Goal: Task Accomplishment & Management: Use online tool/utility

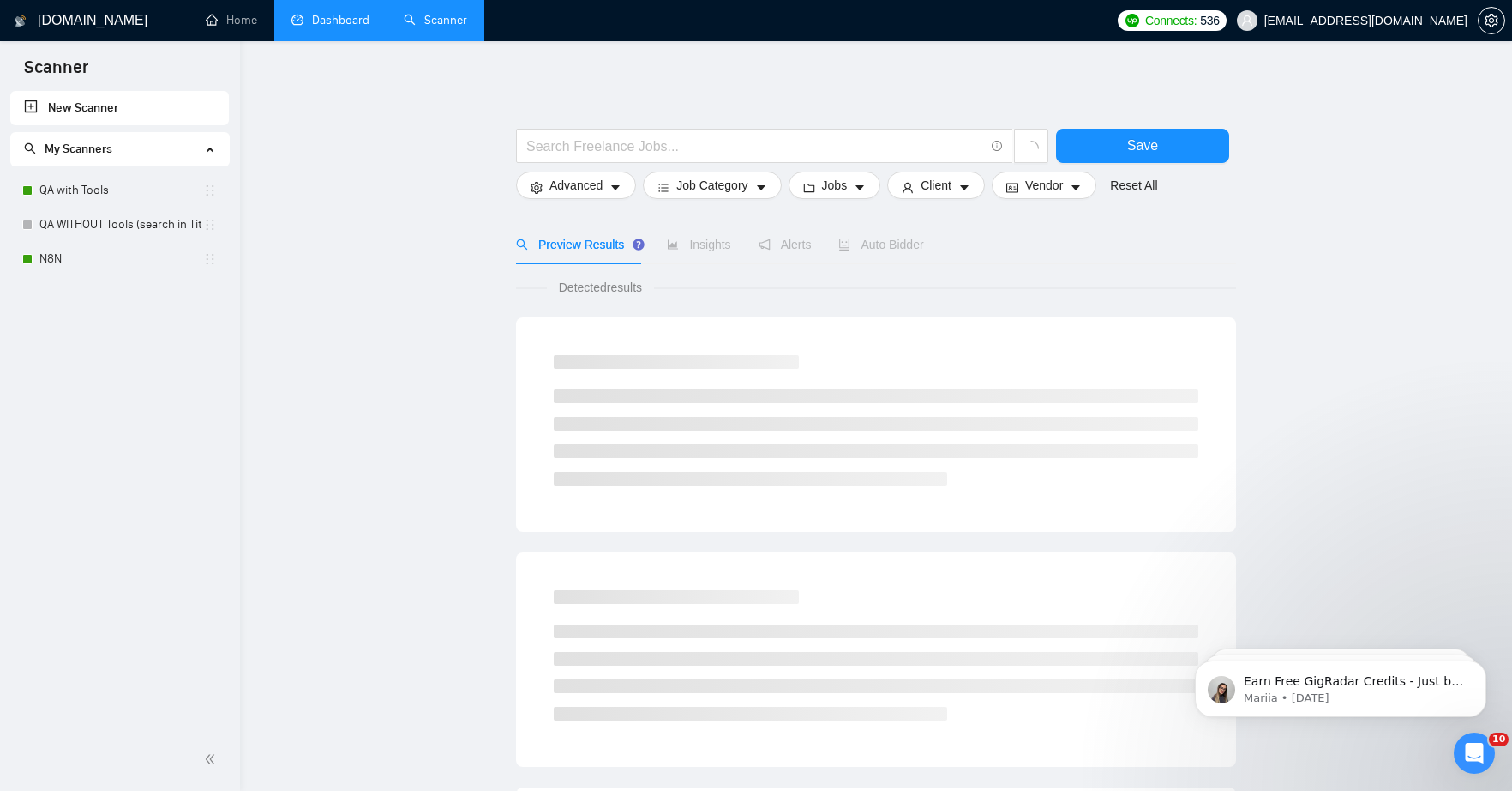
click at [343, 26] on link "Dashboard" at bounding box center [330, 19] width 78 height 14
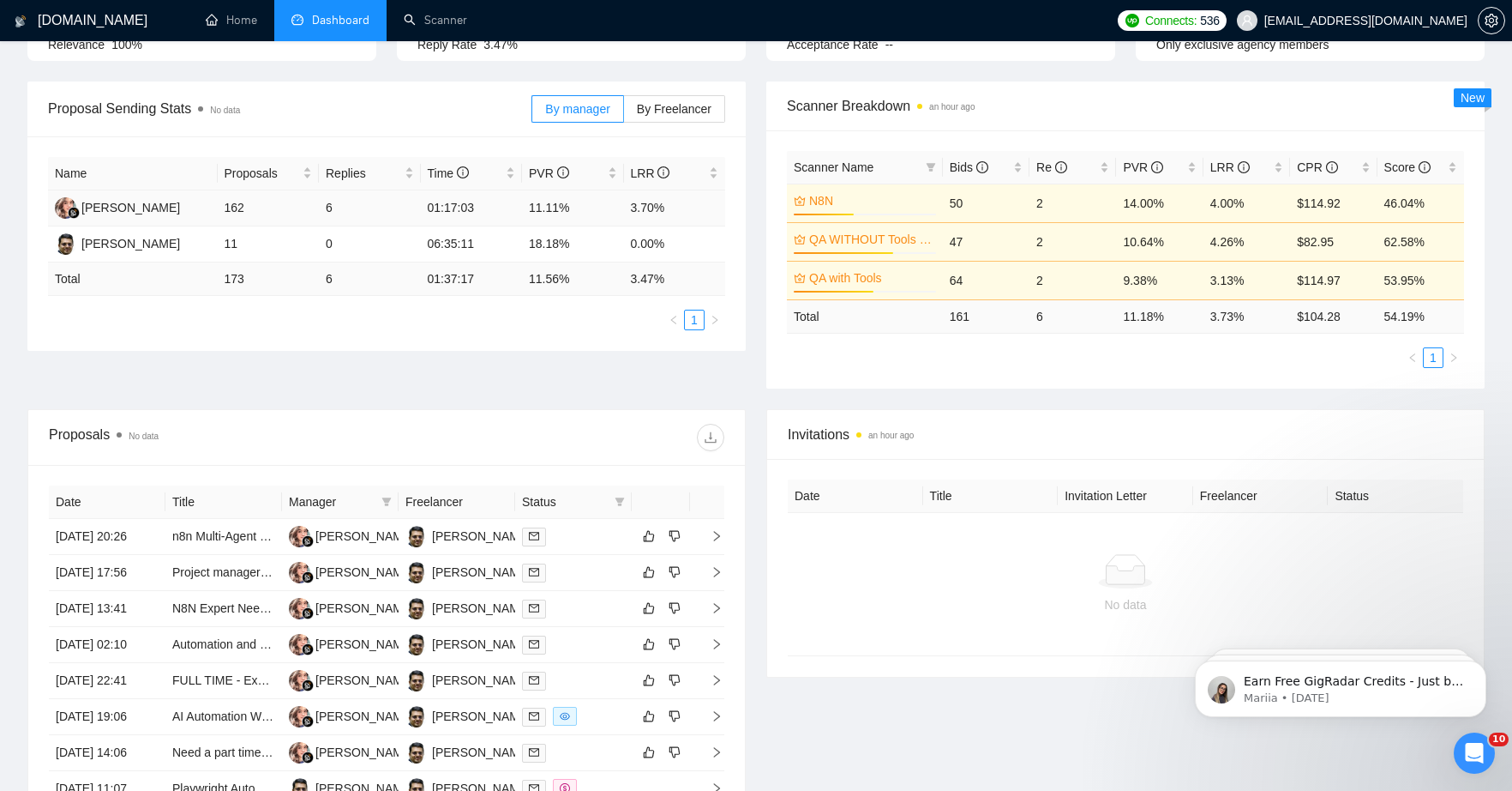
scroll to position [220, 0]
click at [437, 20] on link "Scanner" at bounding box center [436, 19] width 63 height 14
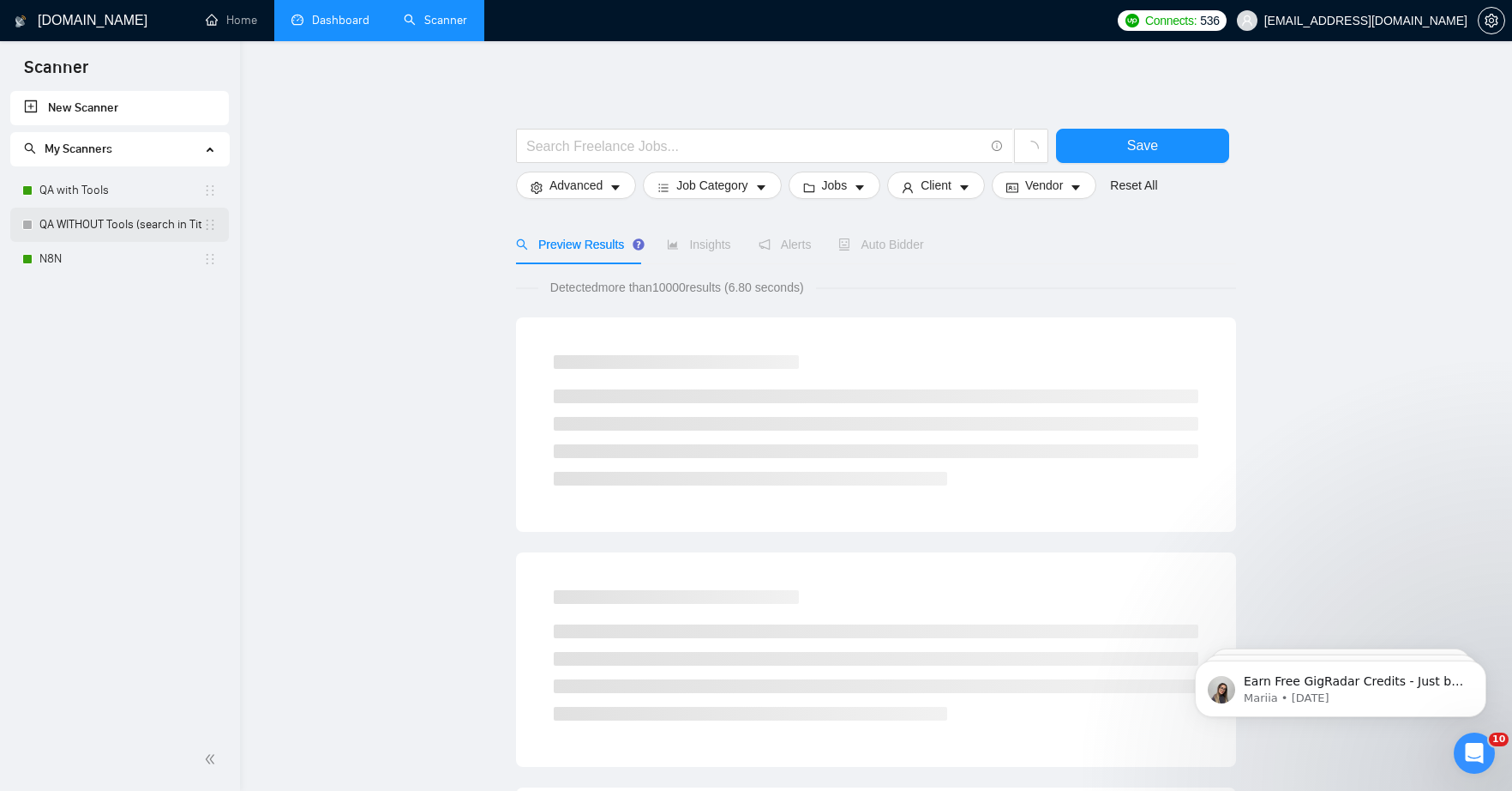
click at [92, 218] on link "QA WITHOUT Tools (search in Titles)" at bounding box center [121, 225] width 164 height 35
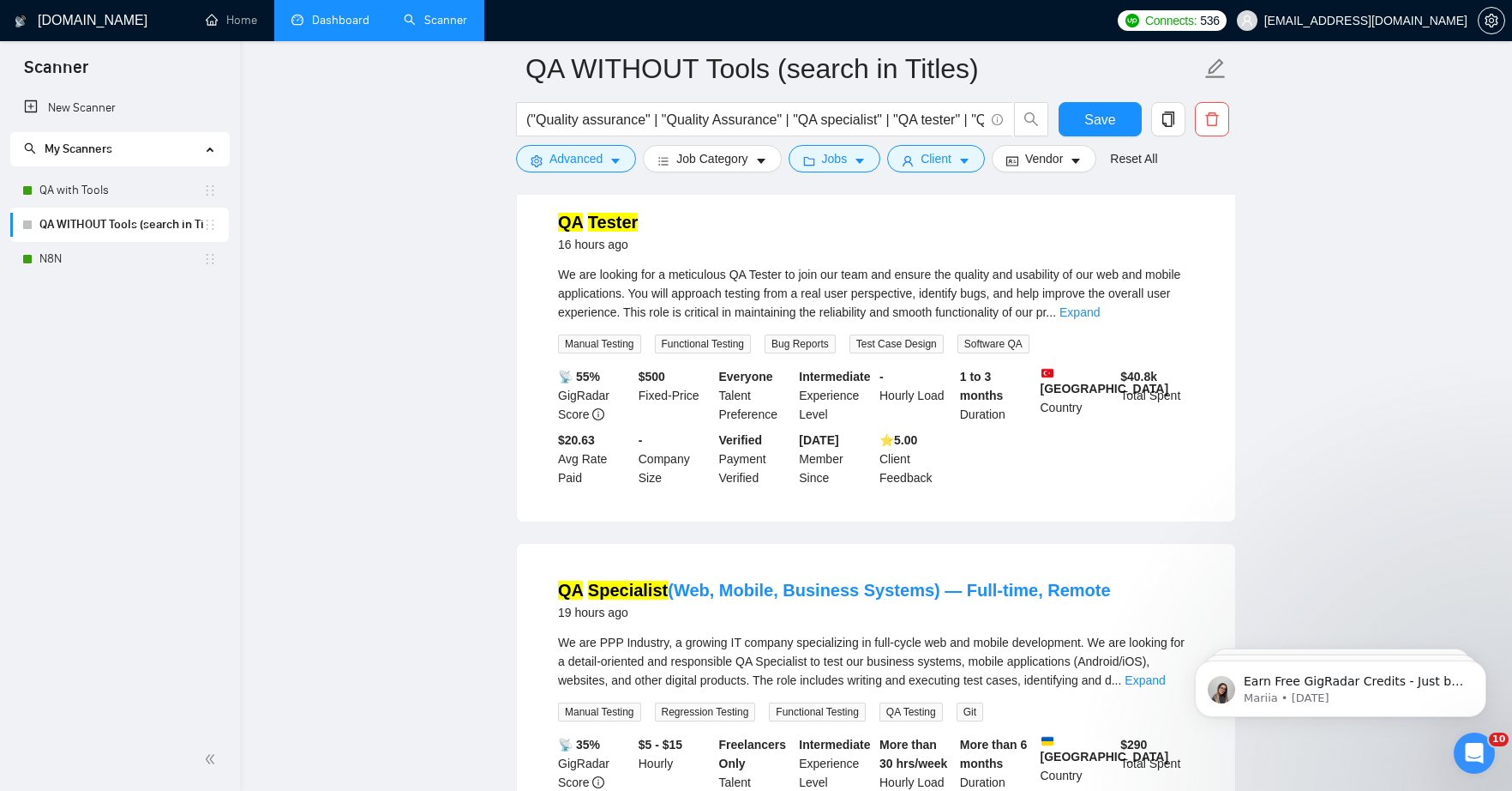
scroll to position [578, 0]
click html "Earn Free GigRadar Credits - Just by Sharing Your Story! 💬 Want more credits fo…"
click at [1160, 671] on link "Expand" at bounding box center [1145, 678] width 40 height 13
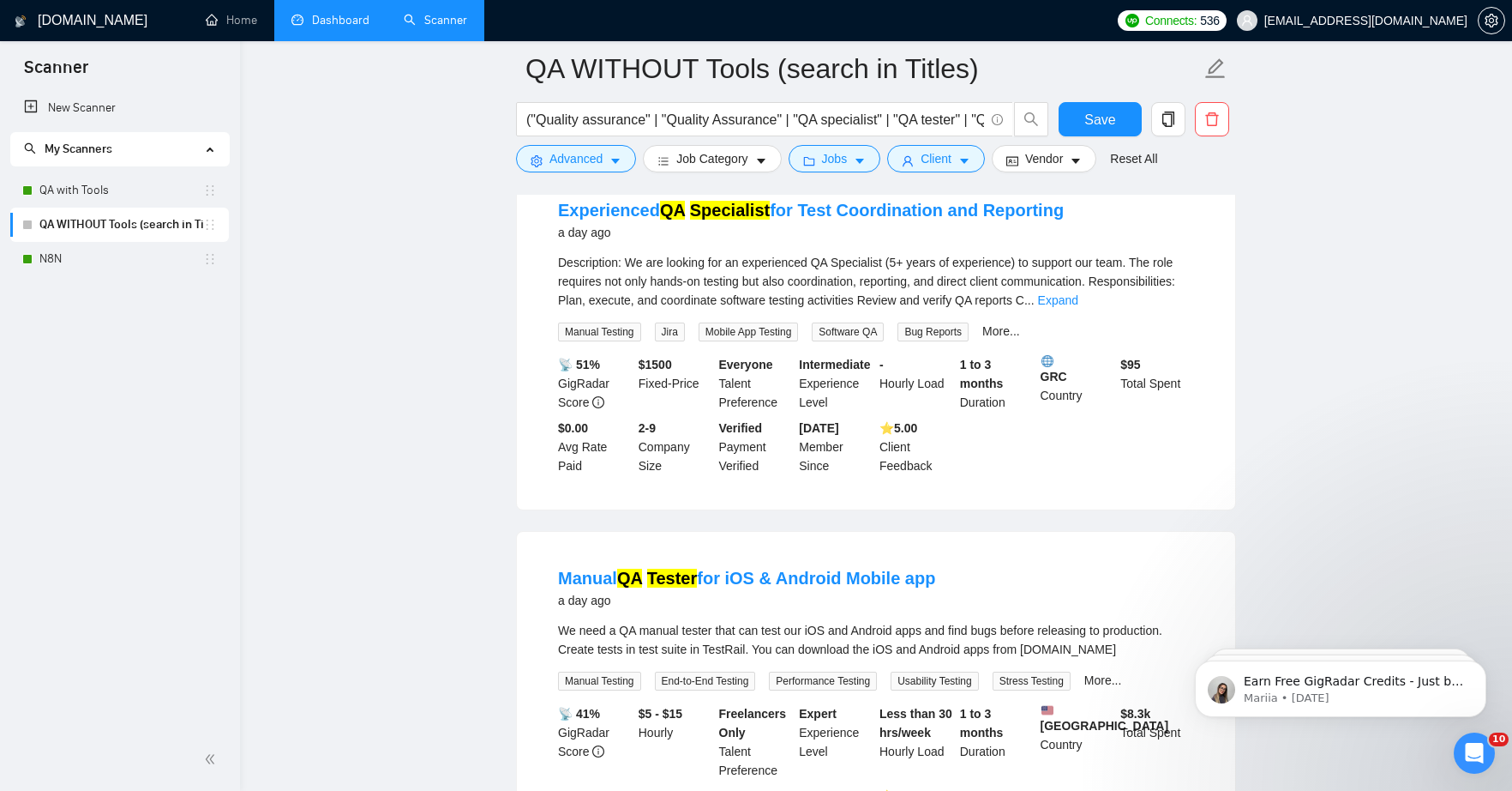
scroll to position [2197, 0]
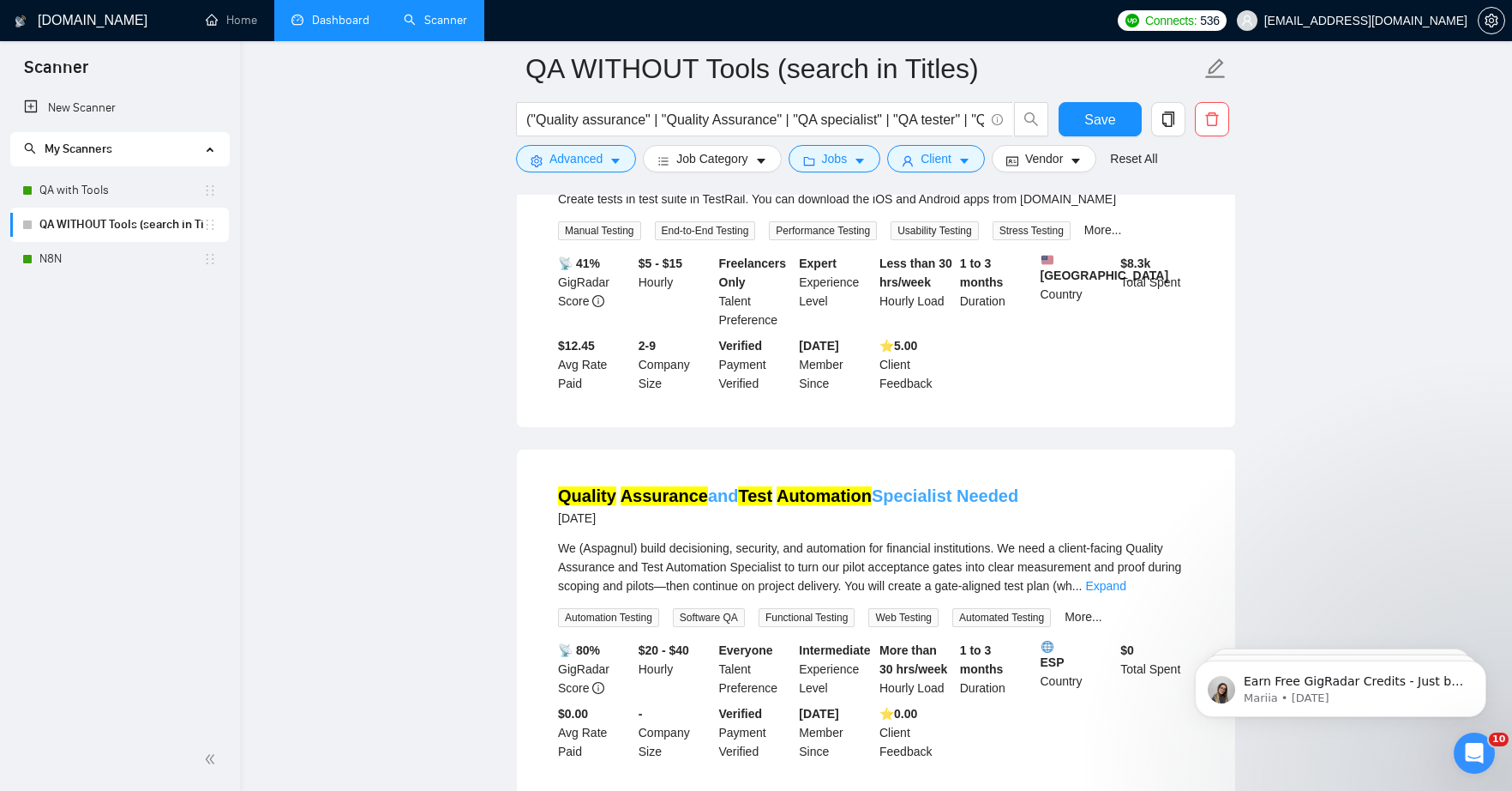
click at [924, 486] on link "Quality Assurance and Test Automation Specialist Needed" at bounding box center [789, 495] width 461 height 19
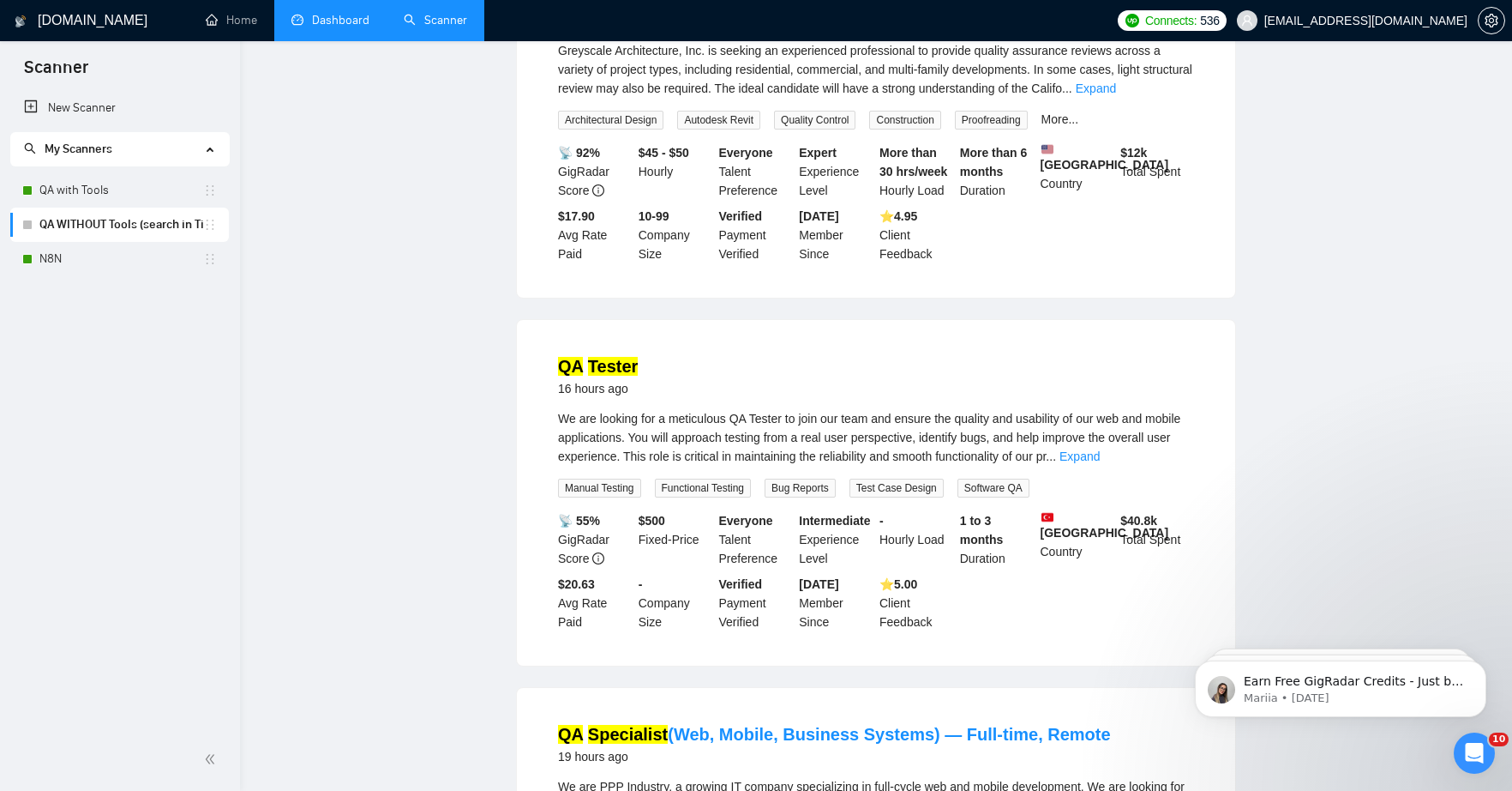
scroll to position [0, 0]
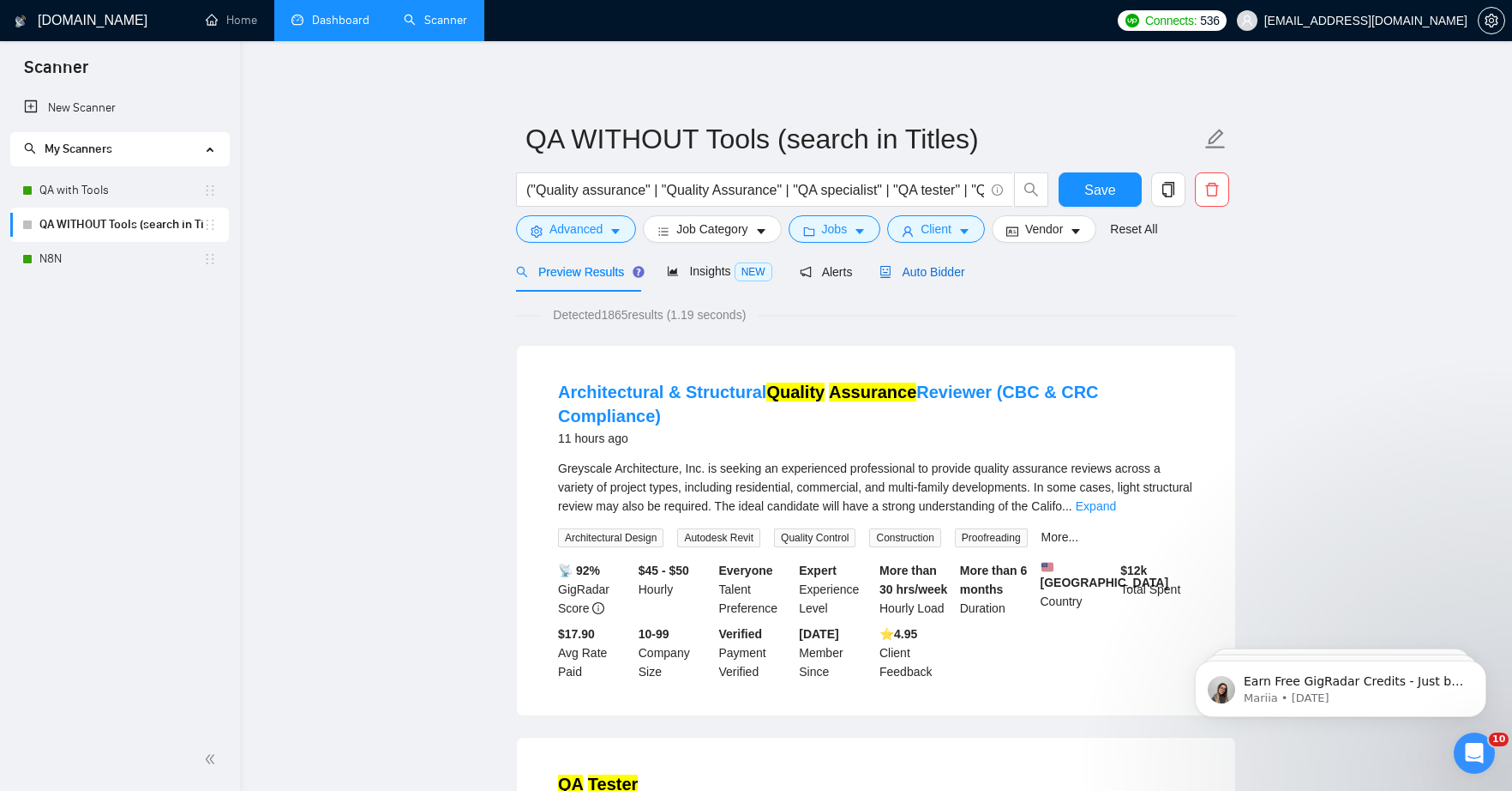
click at [948, 278] on div "Auto Bidder" at bounding box center [921, 272] width 84 height 19
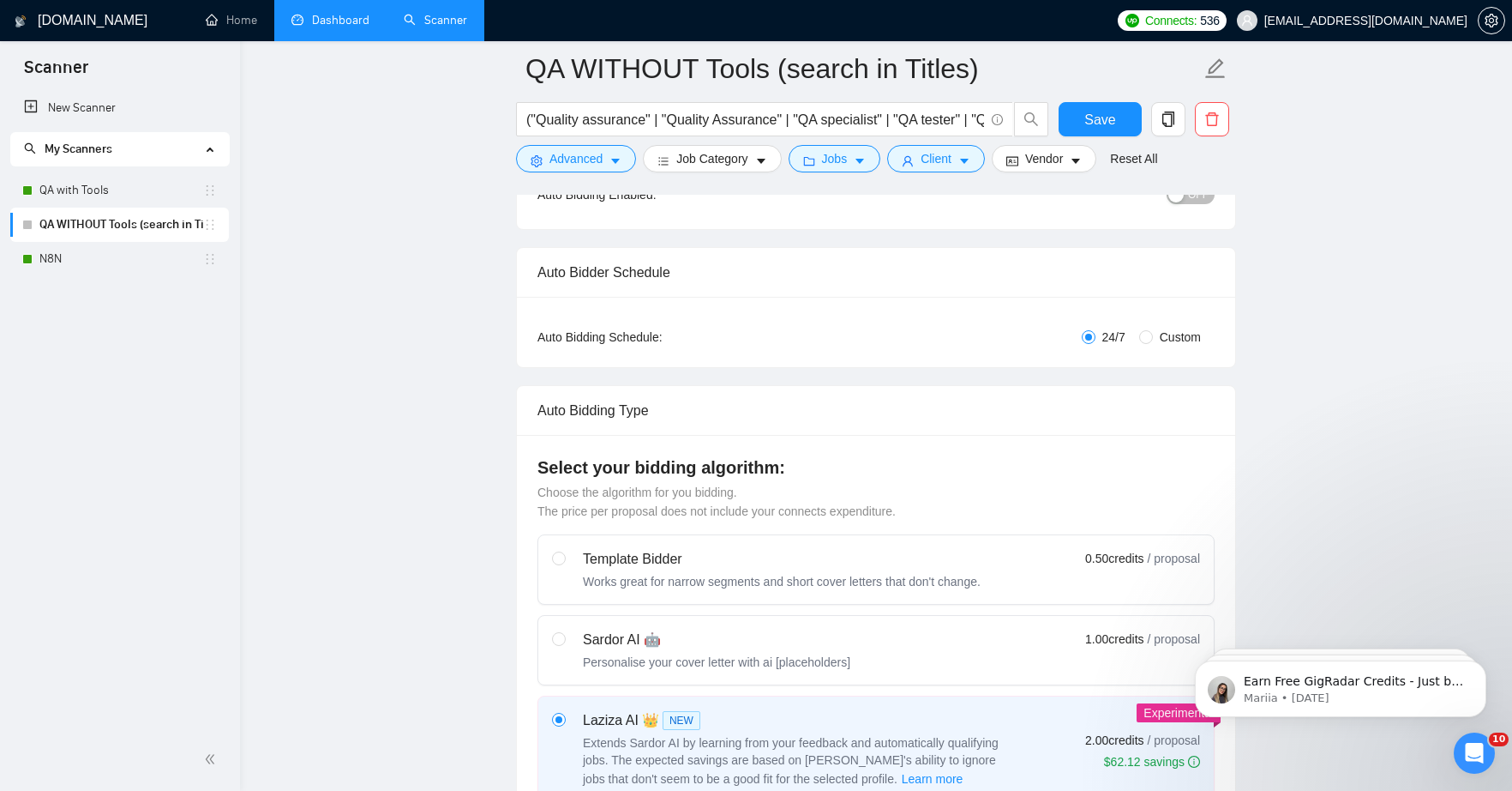
scroll to position [333, 0]
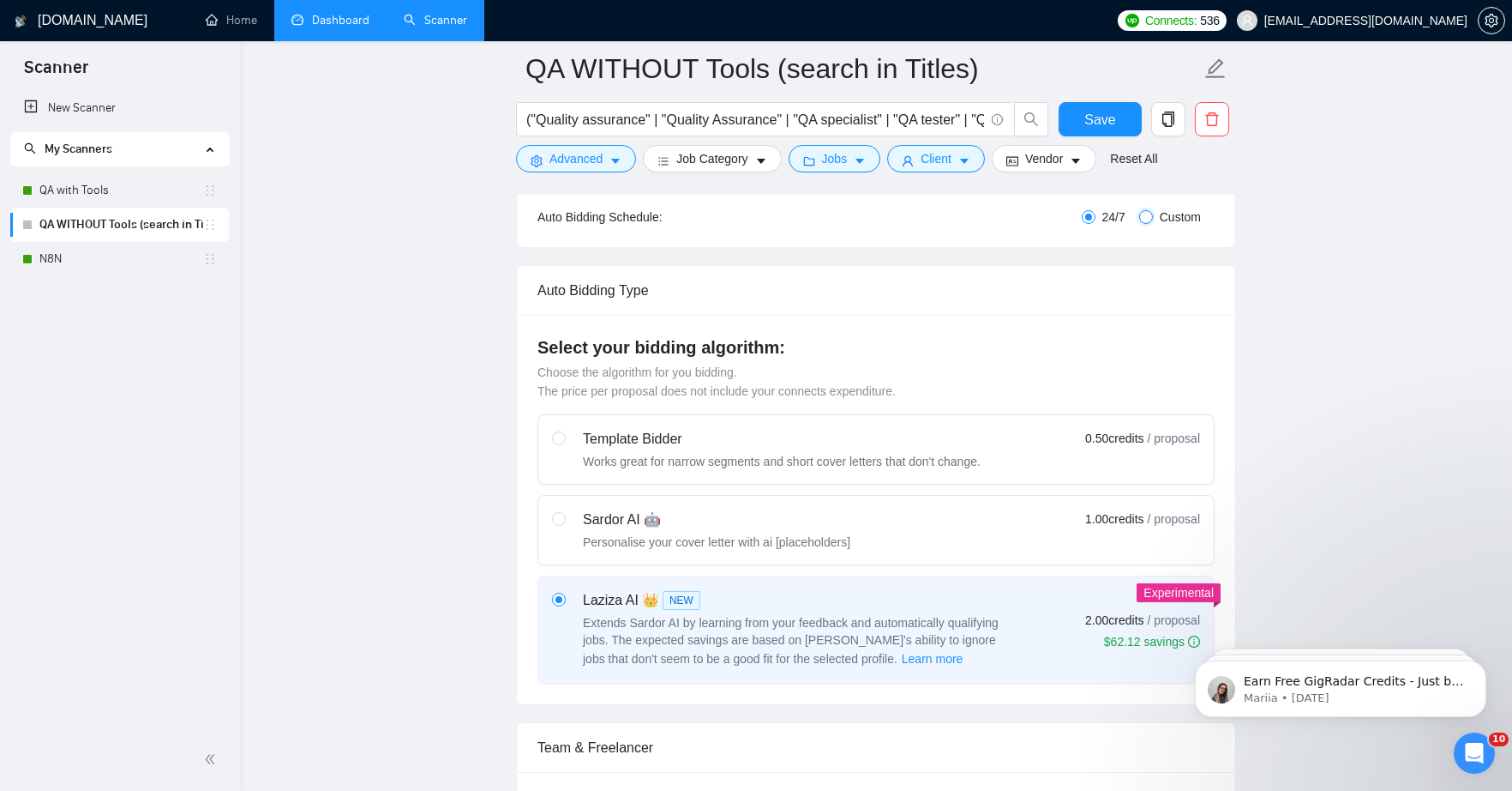
click at [1149, 213] on input "Custom" at bounding box center [1146, 217] width 13 height 13
radio input "true"
radio input "false"
checkbox input "true"
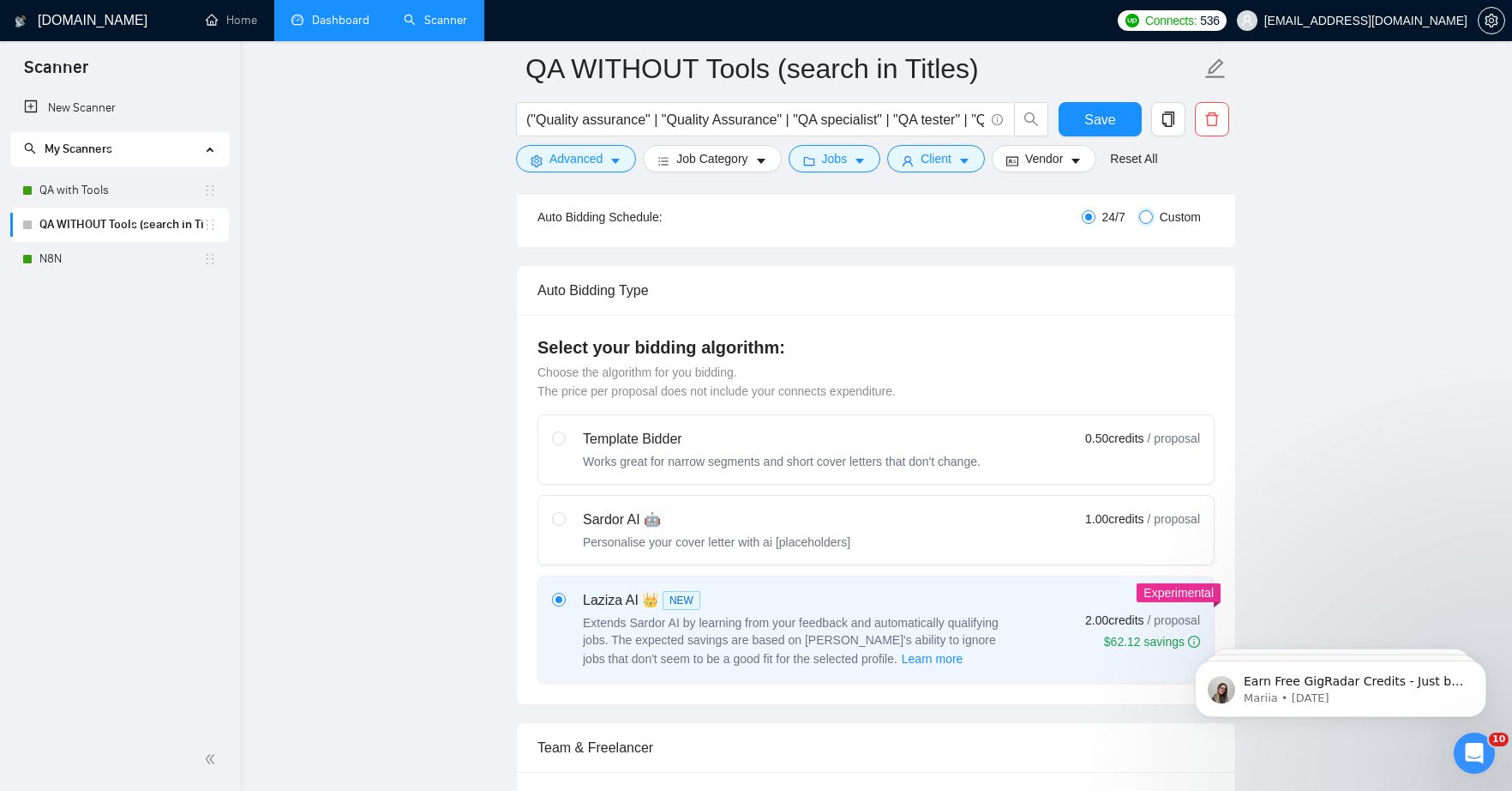
checkbox input "true"
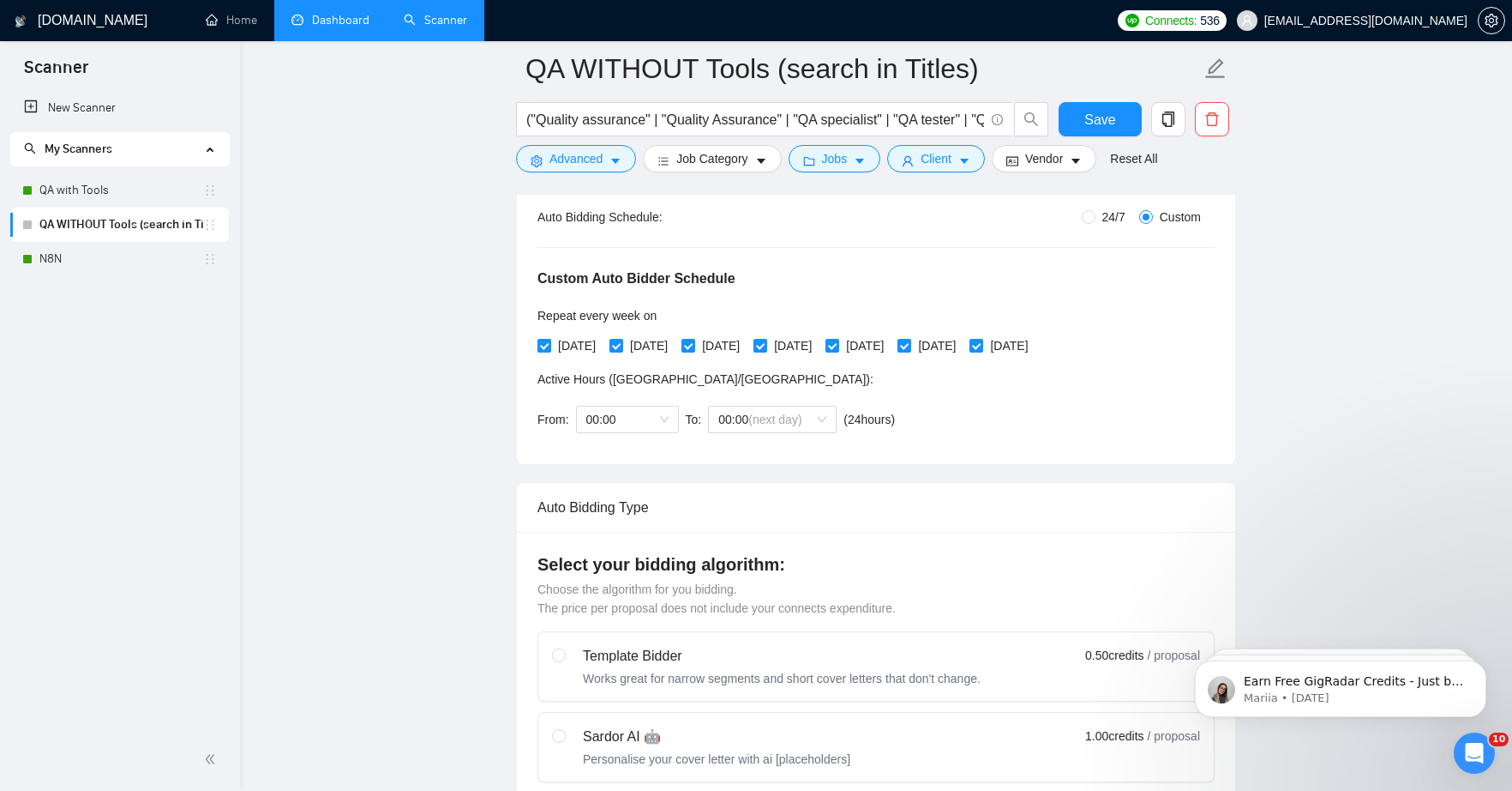
click at [554, 346] on span "[DATE]" at bounding box center [577, 346] width 52 height 19
click at [550, 346] on input "[DATE]" at bounding box center [543, 345] width 12 height 12
checkbox input "false"
click at [622, 343] on input "[DATE]" at bounding box center [615, 345] width 12 height 12
checkbox input "false"
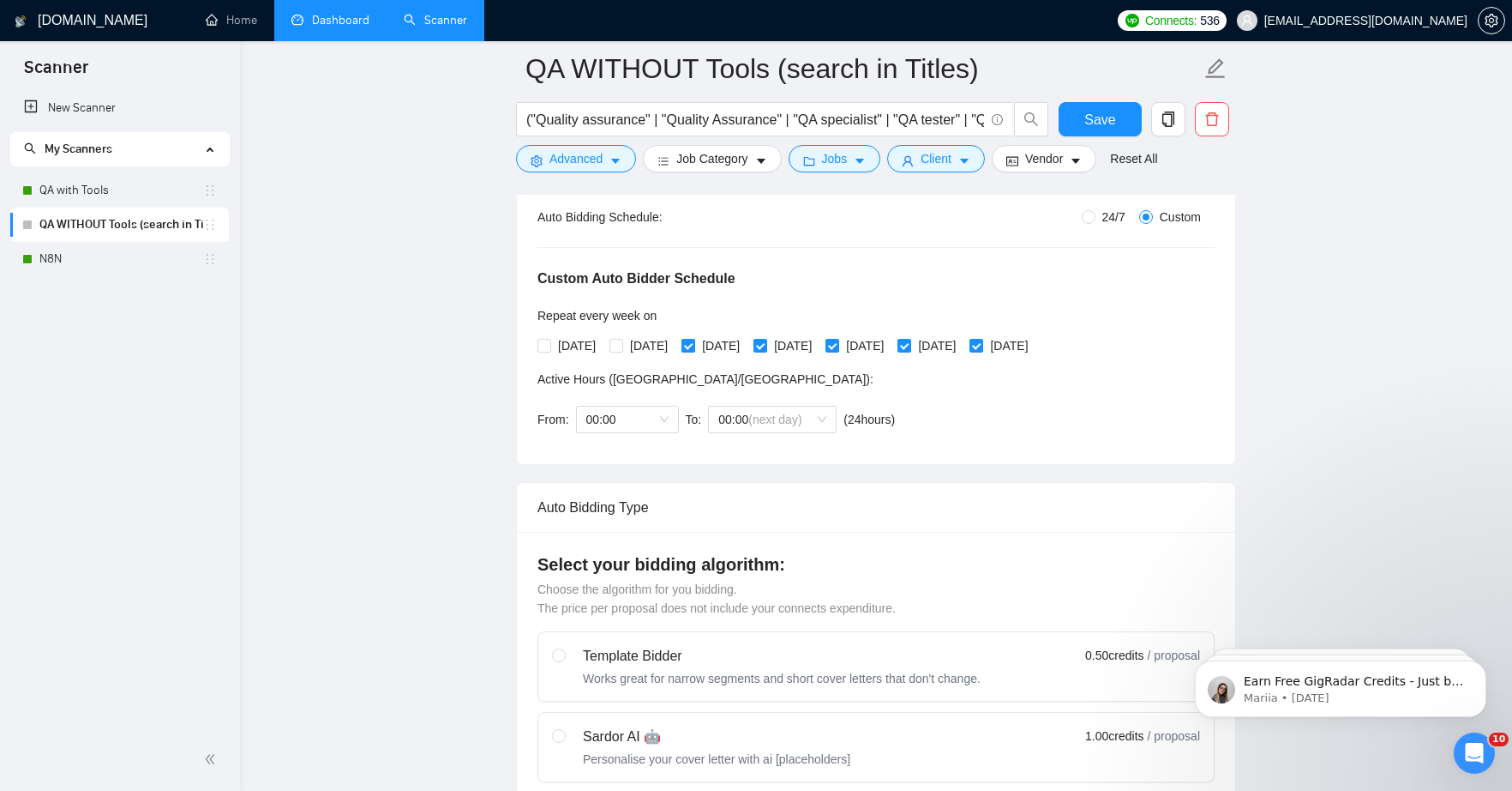
click at [711, 342] on span "[DATE]" at bounding box center [721, 346] width 52 height 19
click at [694, 342] on input "[DATE]" at bounding box center [687, 345] width 12 height 12
checkbox input "false"
click at [766, 345] on input "[DATE]" at bounding box center [759, 345] width 12 height 12
checkbox input "false"
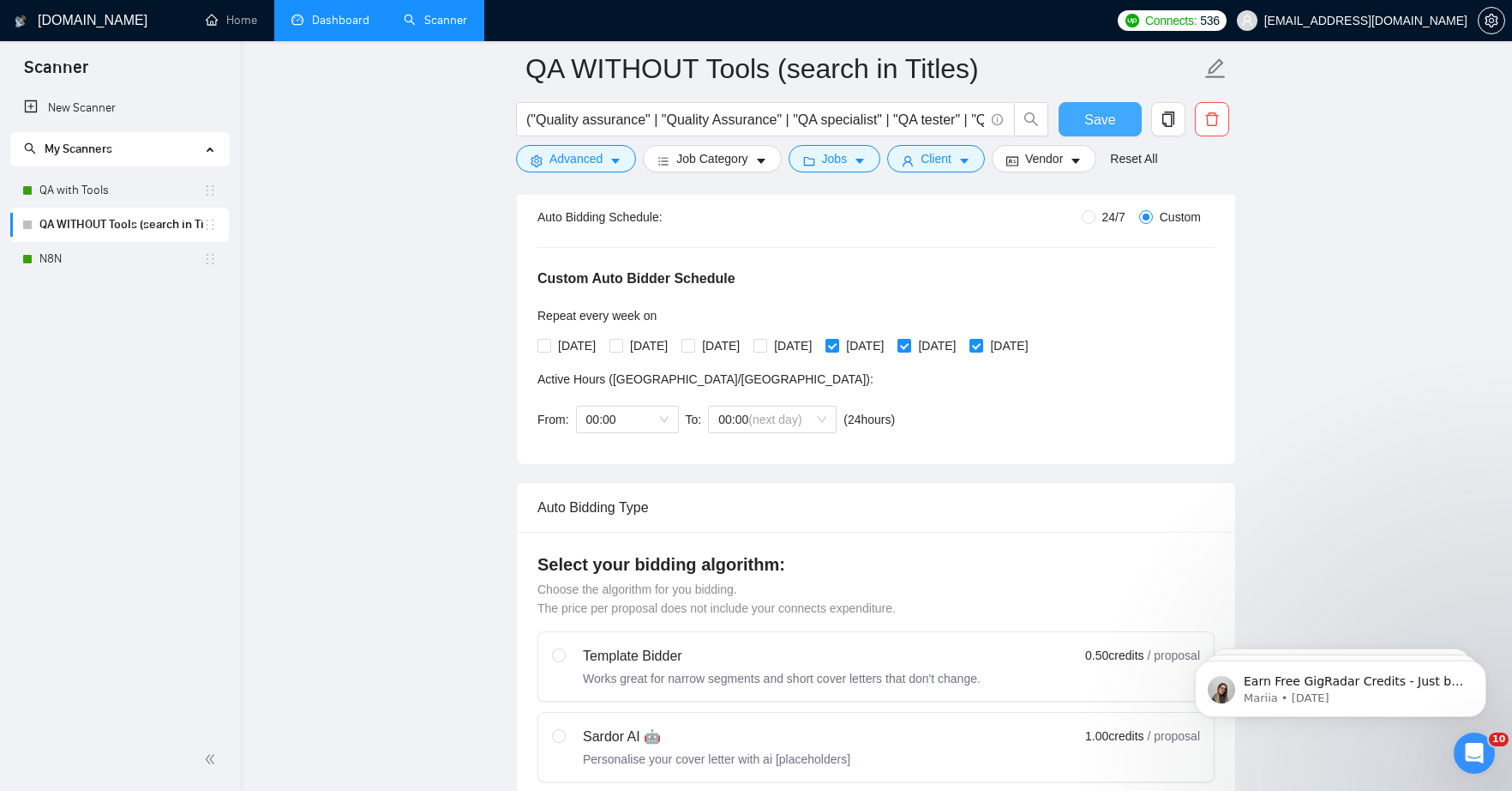
click at [1112, 125] on span "Save" at bounding box center [1099, 119] width 31 height 21
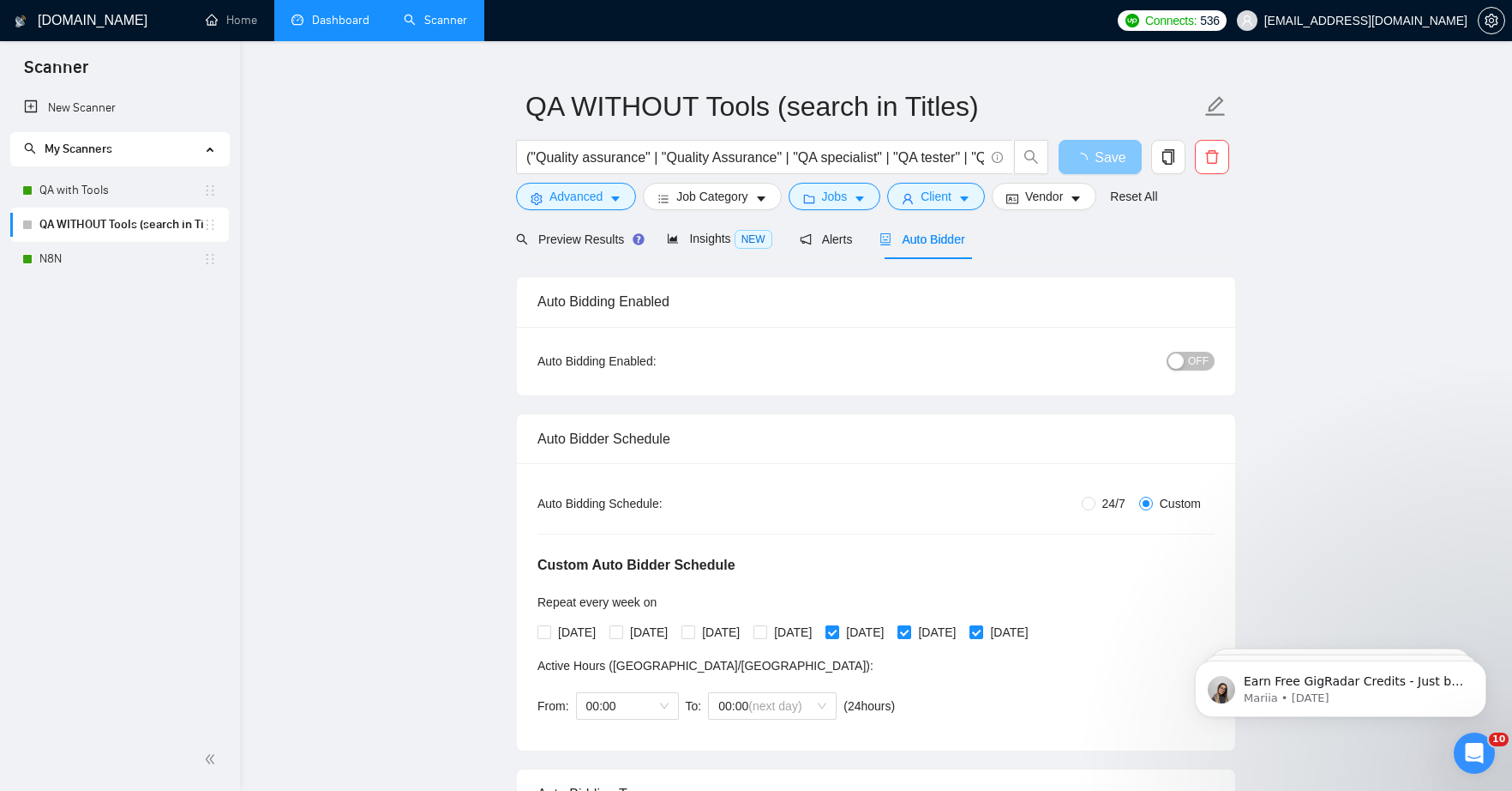
scroll to position [0, 0]
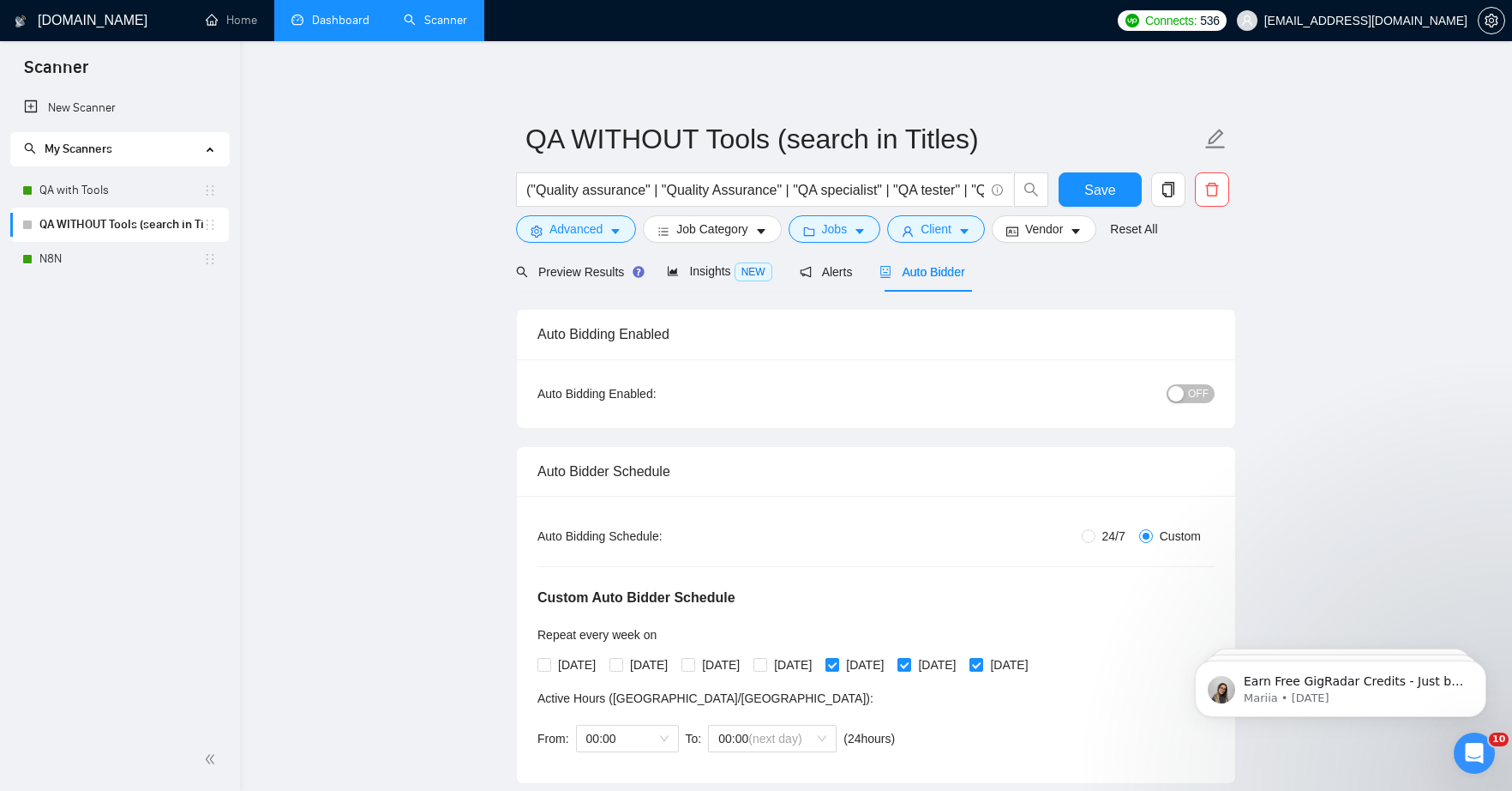
click at [1189, 391] on span "OFF" at bounding box center [1197, 394] width 20 height 19
click at [1107, 202] on button "Save" at bounding box center [1099, 190] width 83 height 35
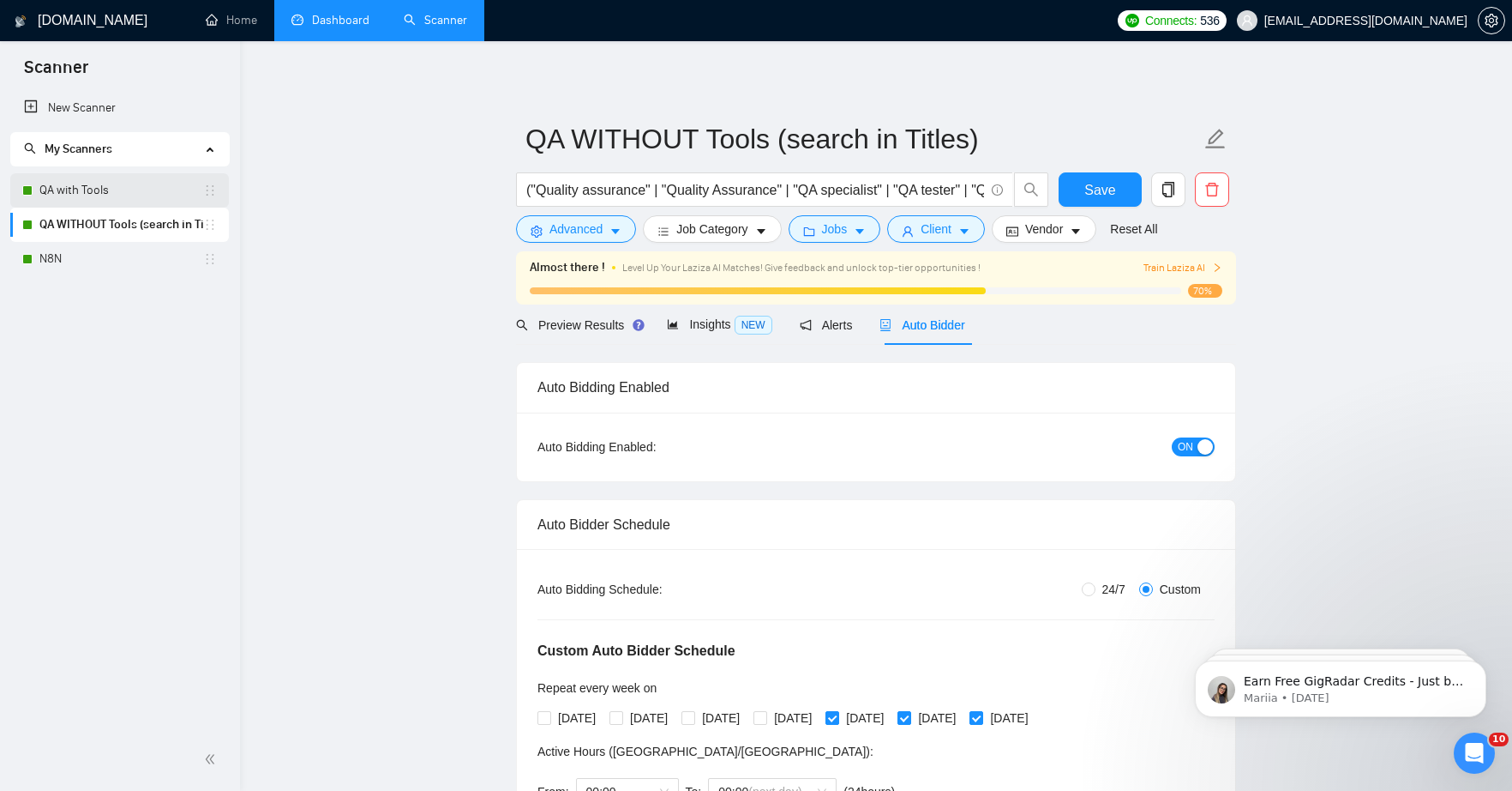
click at [78, 188] on link "QA with Tools" at bounding box center [121, 190] width 164 height 35
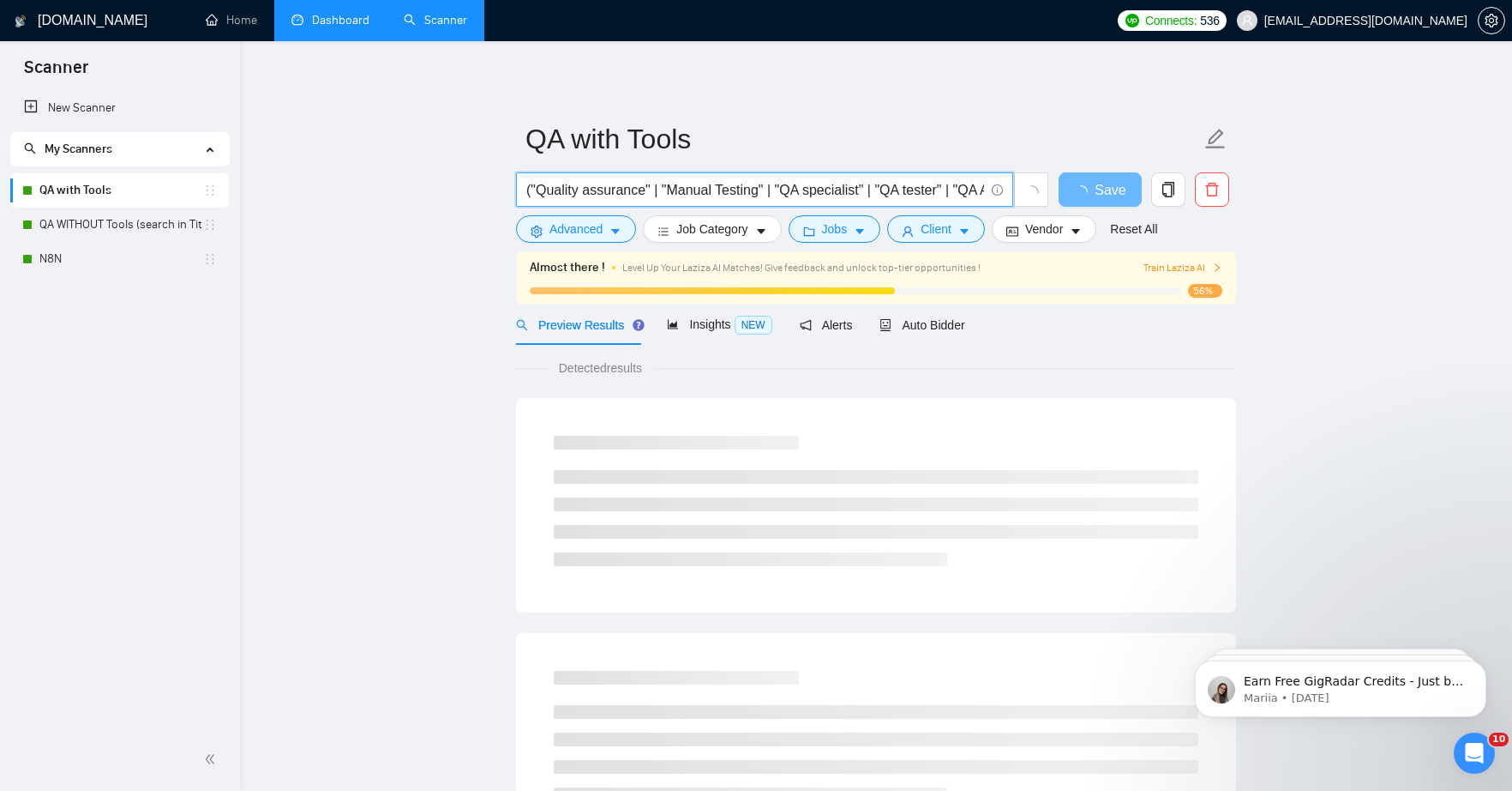
click at [729, 192] on input "("Quality assurance" | "Manual Testing" | "QA specialist" | "QA tester" | "QA A…" at bounding box center [754, 190] width 458 height 21
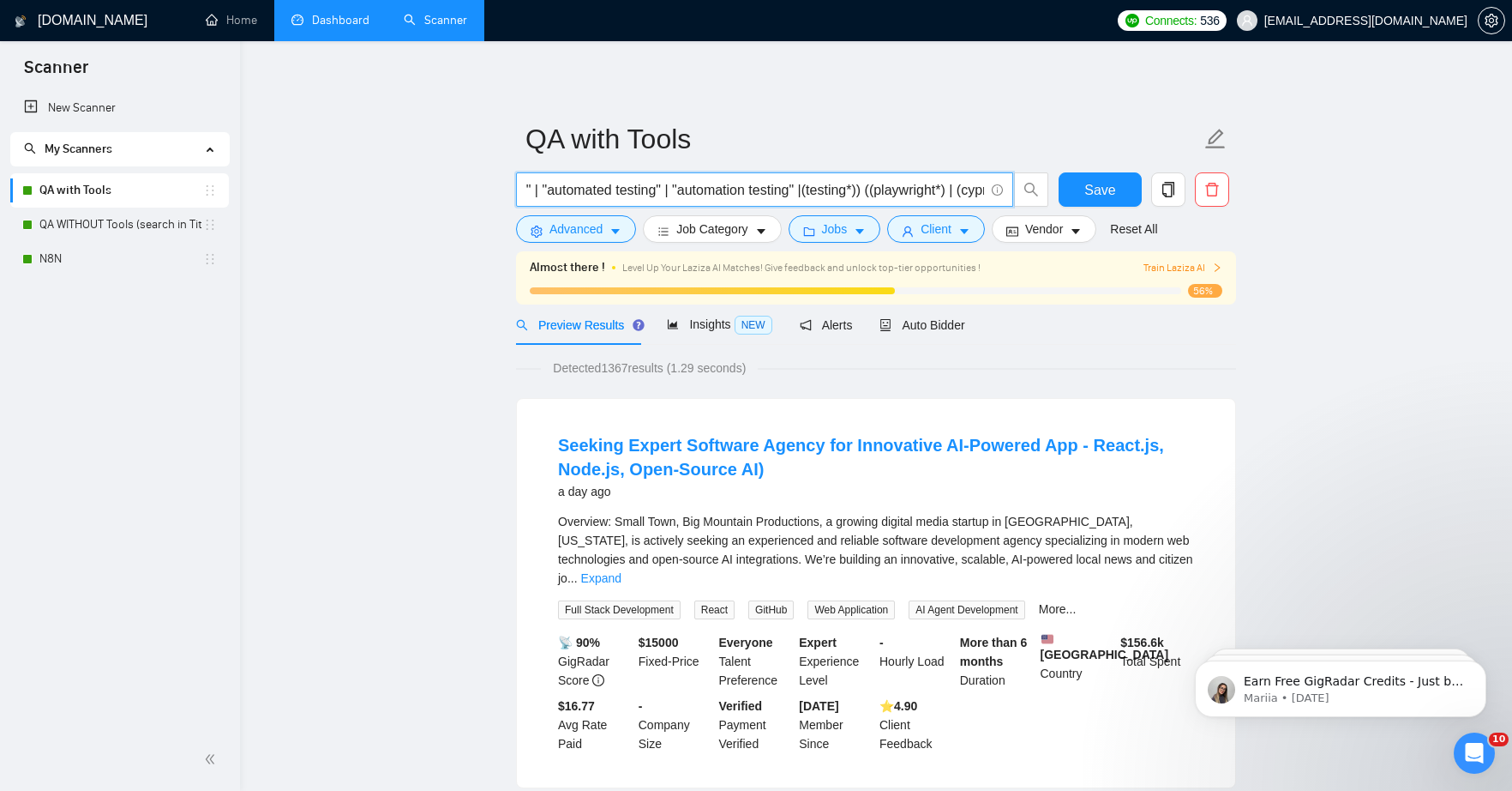
drag, startPoint x: 855, startPoint y: 186, endPoint x: 985, endPoint y: 193, distance: 130.2
click at [985, 193] on span "("Quality assurance" | "Manual Testing" | "QA specialist" | "QA tester" | "QA A…" at bounding box center [765, 190] width 497 height 35
click at [723, 183] on input "("Quality assurance" | "Manual Testing" | "QA specialist" | "QA tester" | "QA A…" at bounding box center [754, 190] width 458 height 21
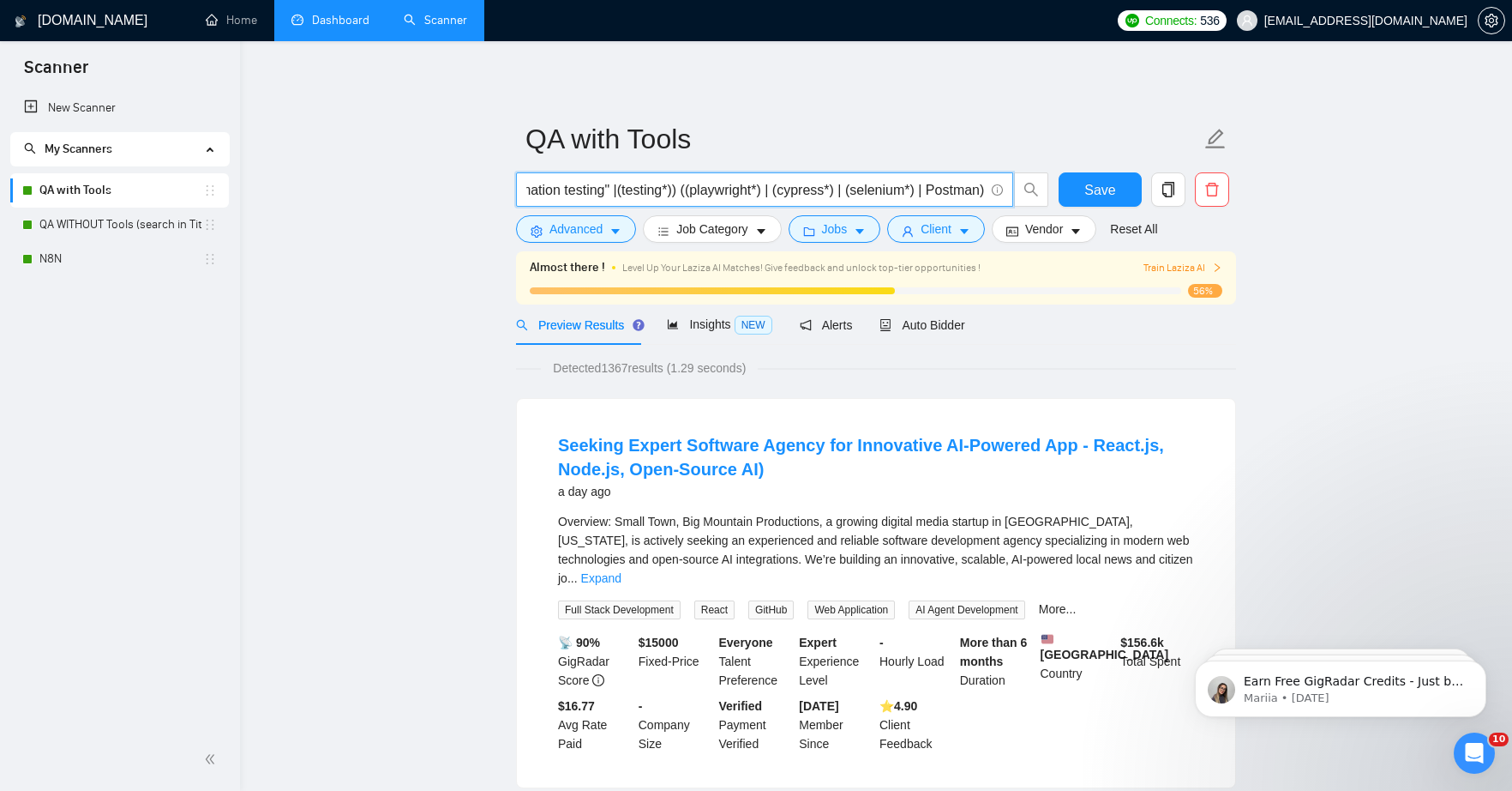
drag, startPoint x: 786, startPoint y: 191, endPoint x: 1002, endPoint y: 197, distance: 216.1
click at [1002, 197] on span "("Quality assurance" | "Manual Testing" | "QA specialist" | "QA tester" | "QA A…" at bounding box center [765, 190] width 497 height 35
click at [857, 186] on input "("Quality assurance" | "Manual Testing" | "QA specialist" | "QA tester" | "QA A…" at bounding box center [754, 190] width 458 height 21
drag, startPoint x: 831, startPoint y: 188, endPoint x: 499, endPoint y: 181, distance: 332.1
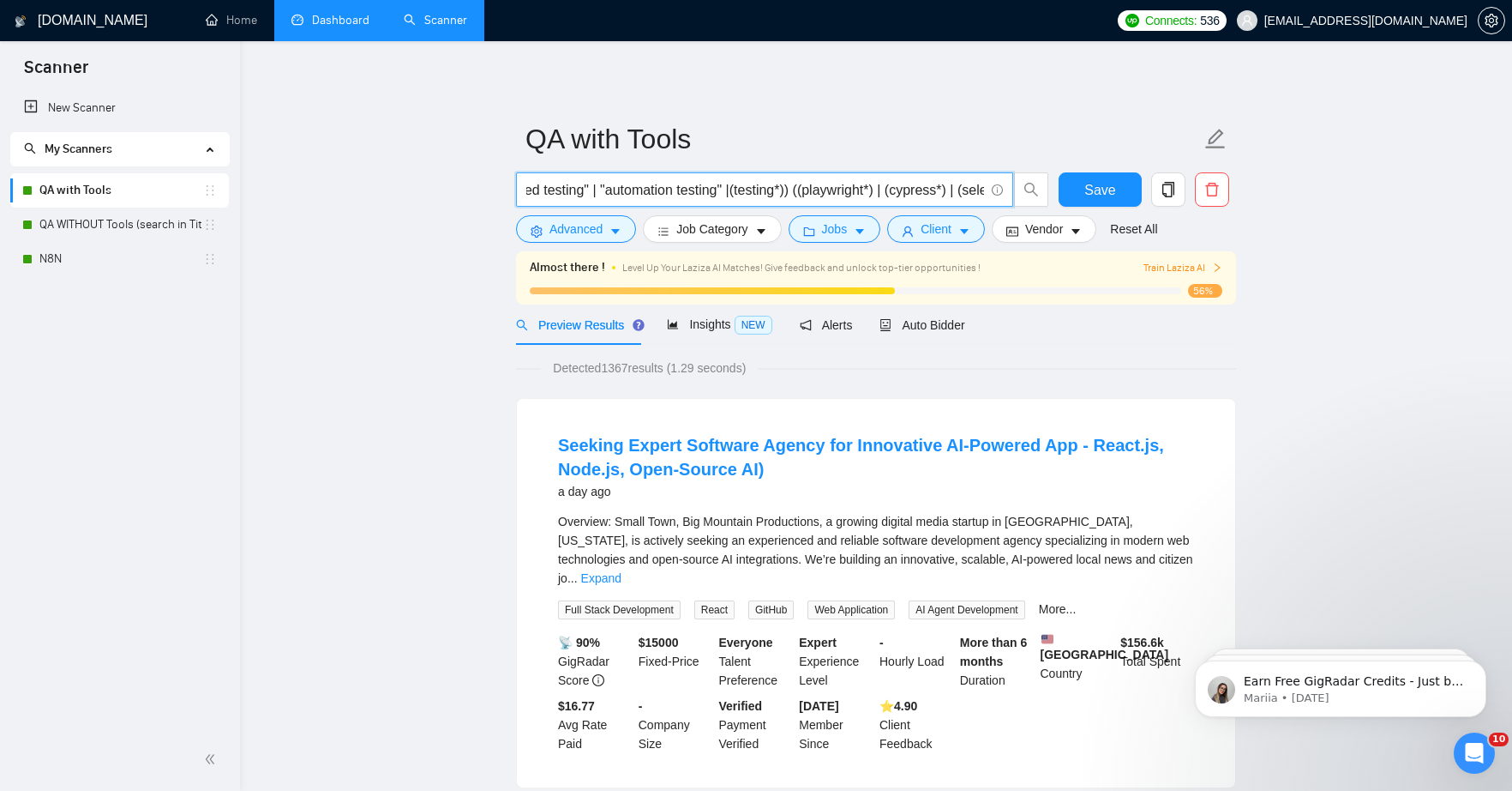
scroll to position [0, 712]
click at [581, 181] on input "("Quality assurance" | "Manual Testing" | "QA specialist" | "QA tester" | "QA A…" at bounding box center [754, 190] width 458 height 21
drag, startPoint x: 607, startPoint y: 186, endPoint x: 518, endPoint y: 187, distance: 89.0
click at [518, 187] on span "("Quality assurance" | "Manual Testing" | "QA specialist" | "QA tester" | "QA A…" at bounding box center [765, 190] width 497 height 35
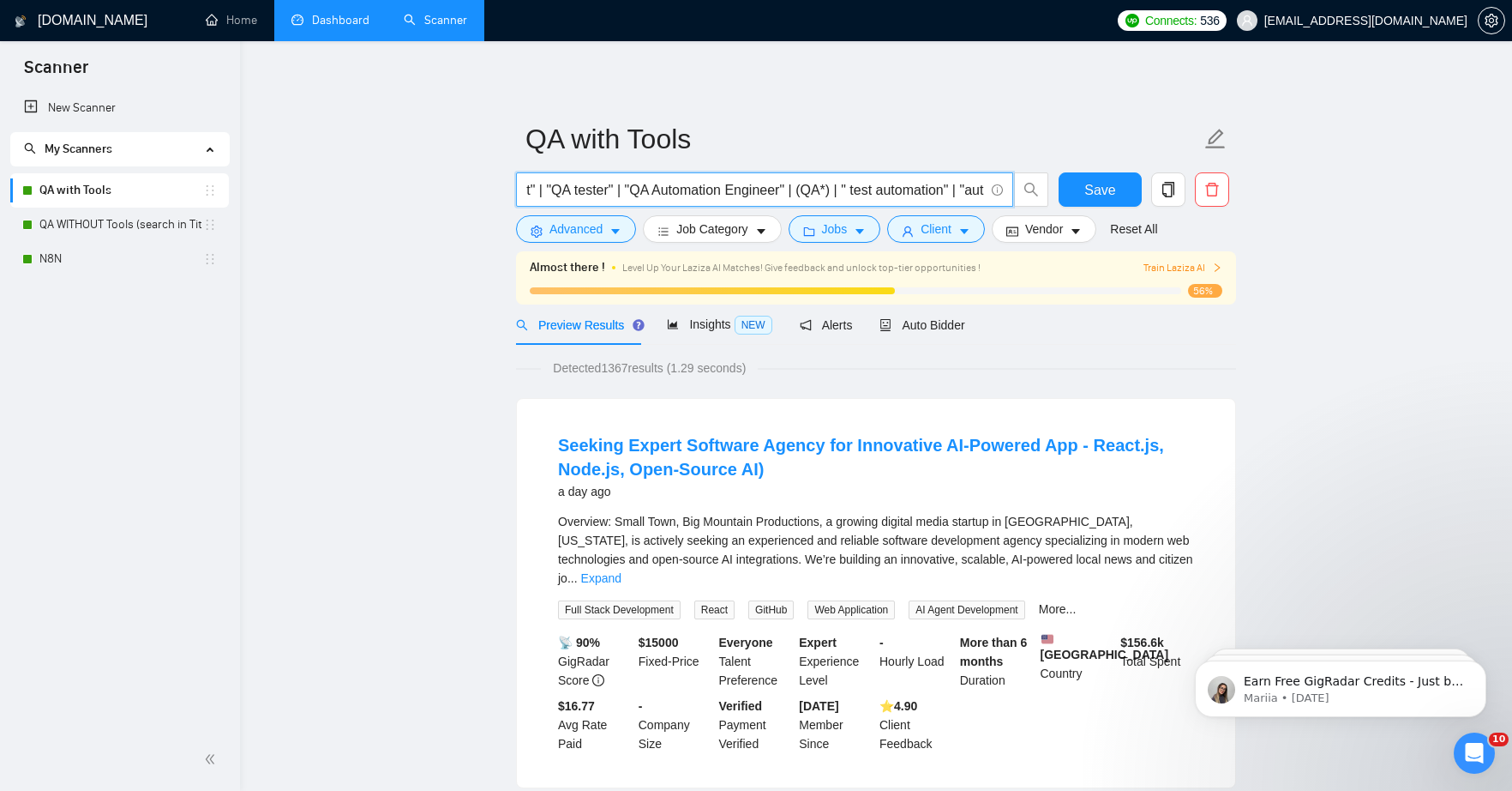
click at [865, 191] on input "("Quality assurance" | "Manual Testing" | "QA specialist" | "QA tester" | "QA A…" at bounding box center [754, 190] width 458 height 21
type input "("Quality assurance" | "Manual Testing" | "QA specialist" | "QA tester" | "QA A…"
click at [1088, 193] on span "Save" at bounding box center [1099, 190] width 31 height 21
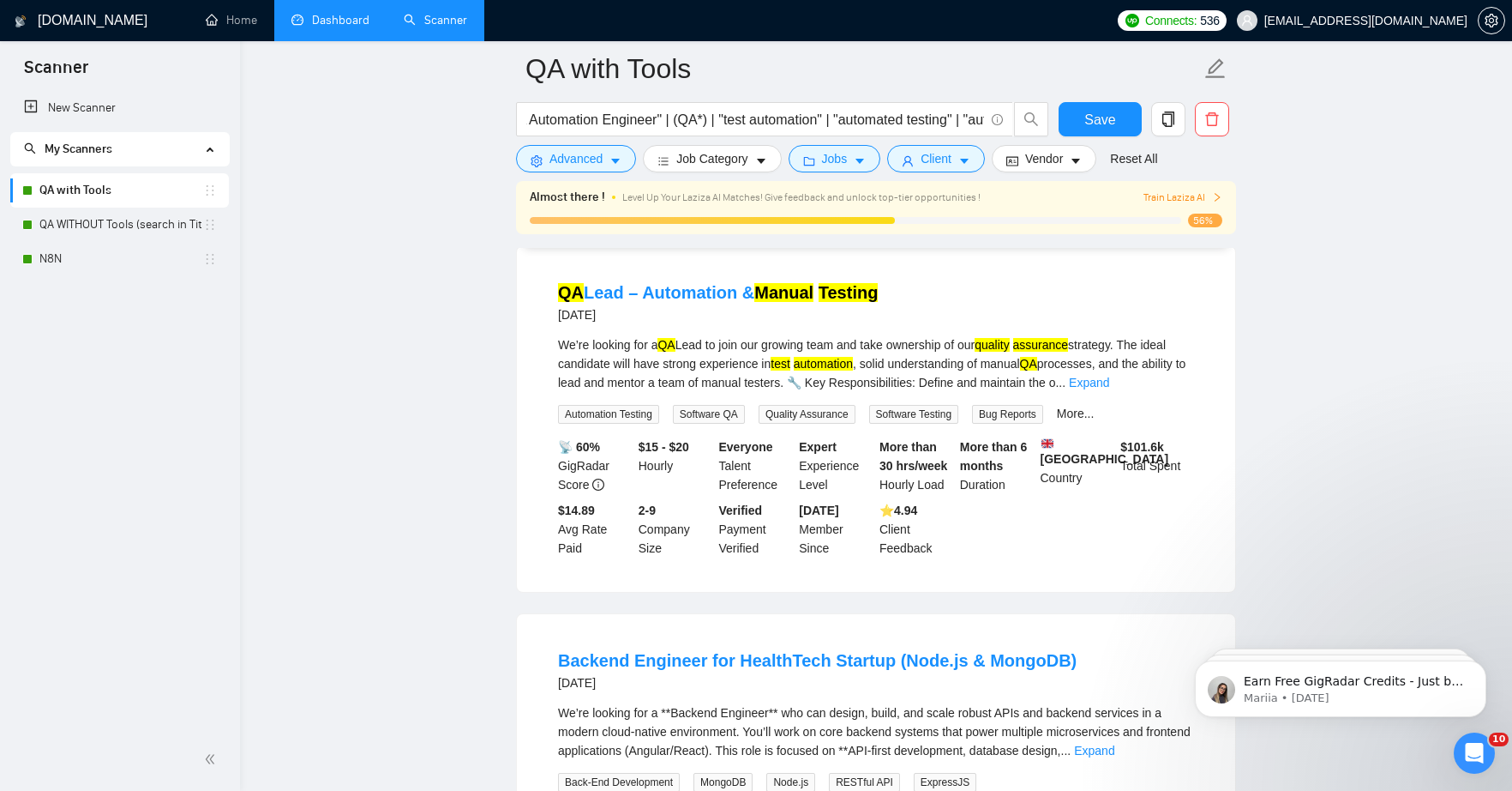
scroll to position [2050, 0]
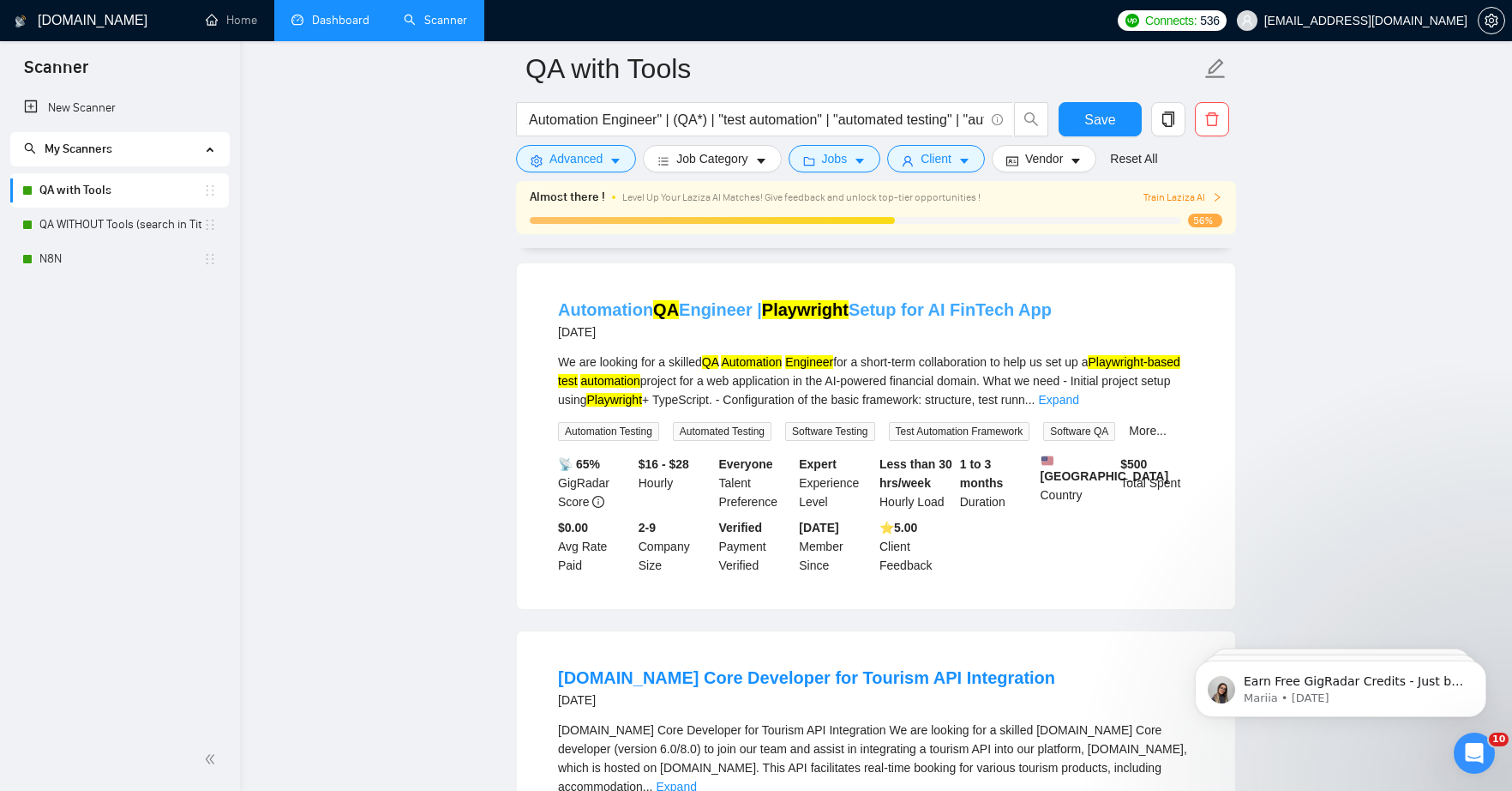
click at [926, 319] on link "Automation QA Engineer | Playwright Setup for AI FinTech App" at bounding box center [805, 310] width 494 height 19
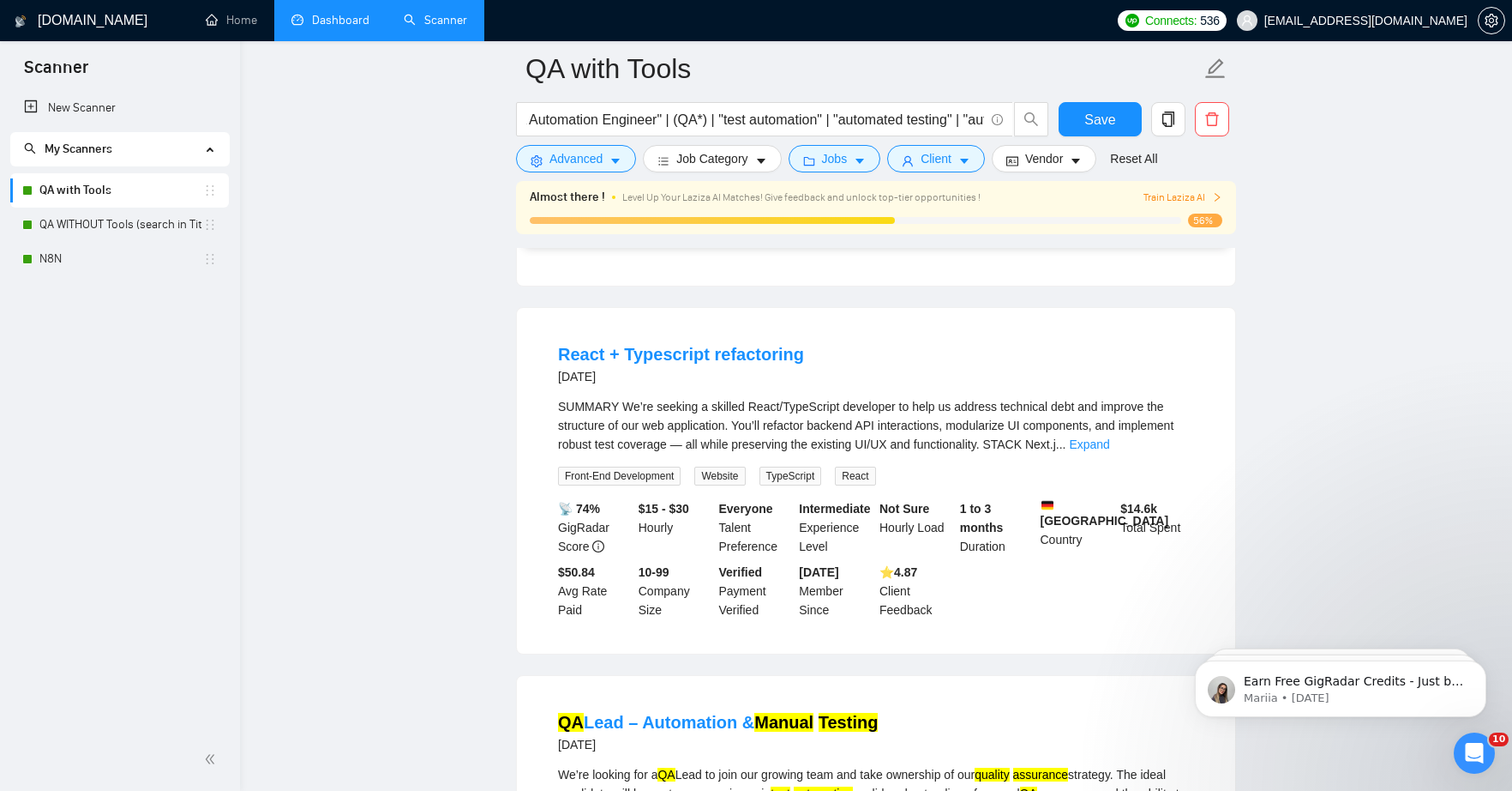
scroll to position [3120, 0]
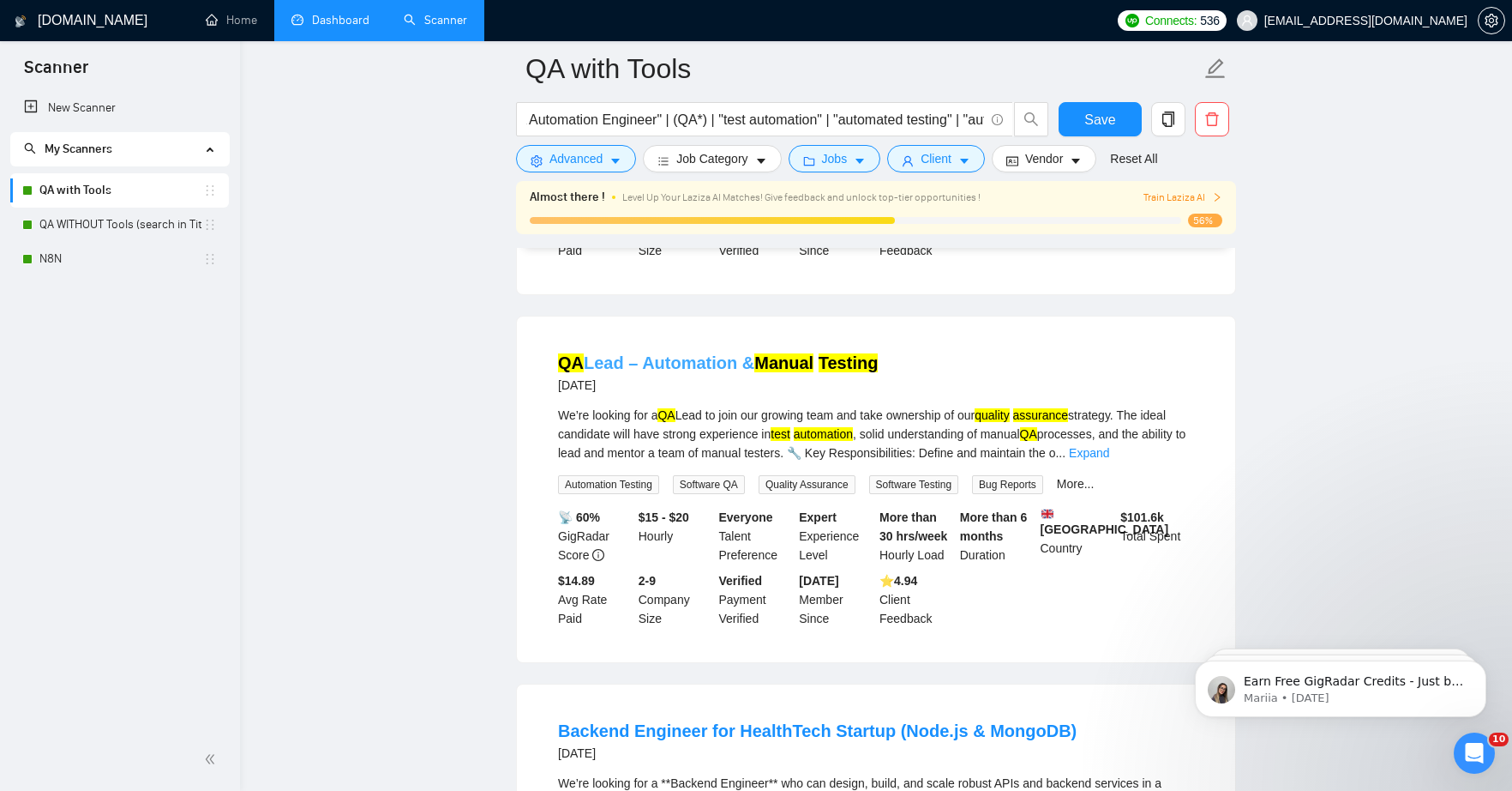
click at [777, 372] on mark "Manual" at bounding box center [784, 363] width 59 height 19
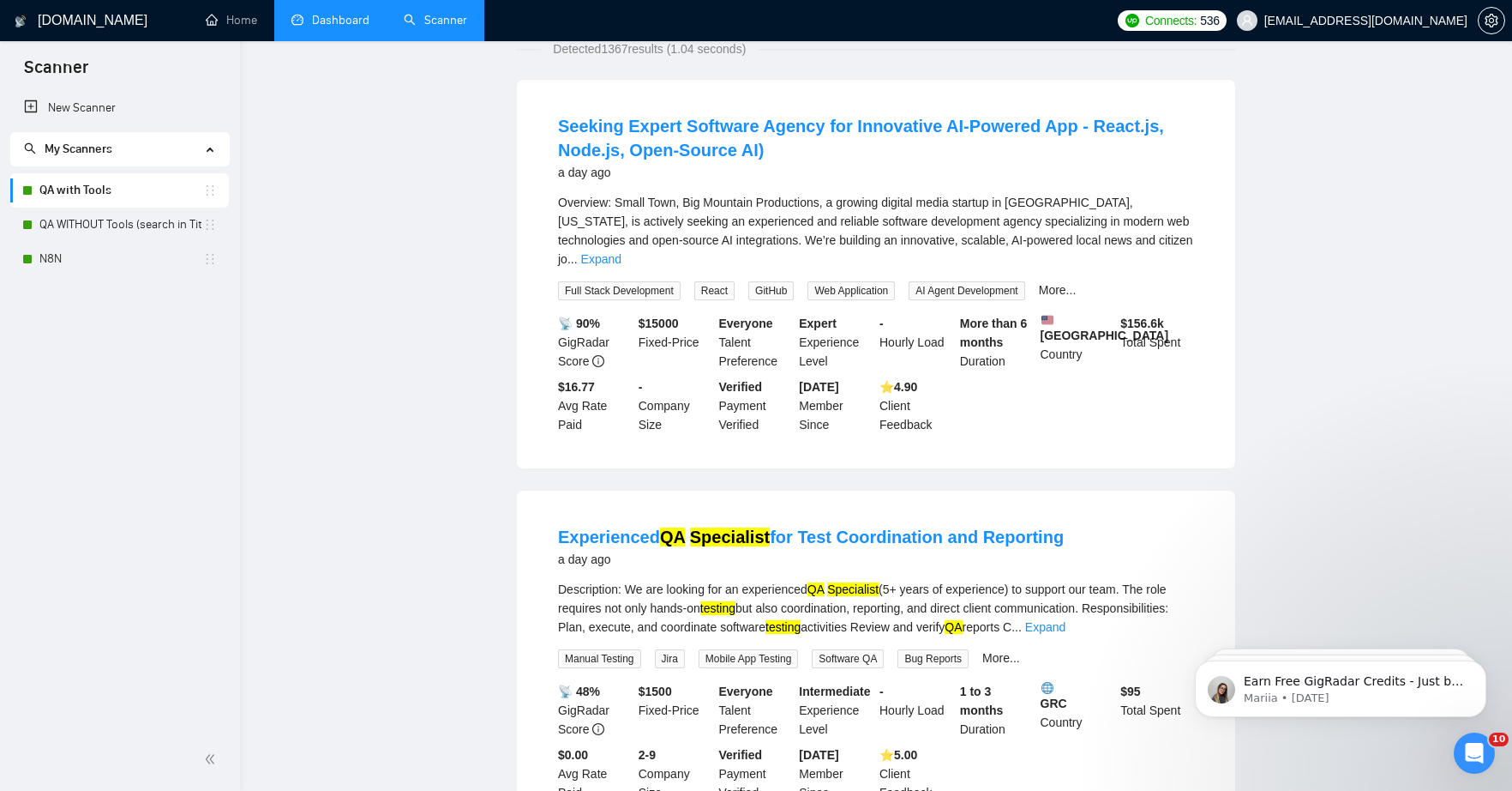
scroll to position [0, 0]
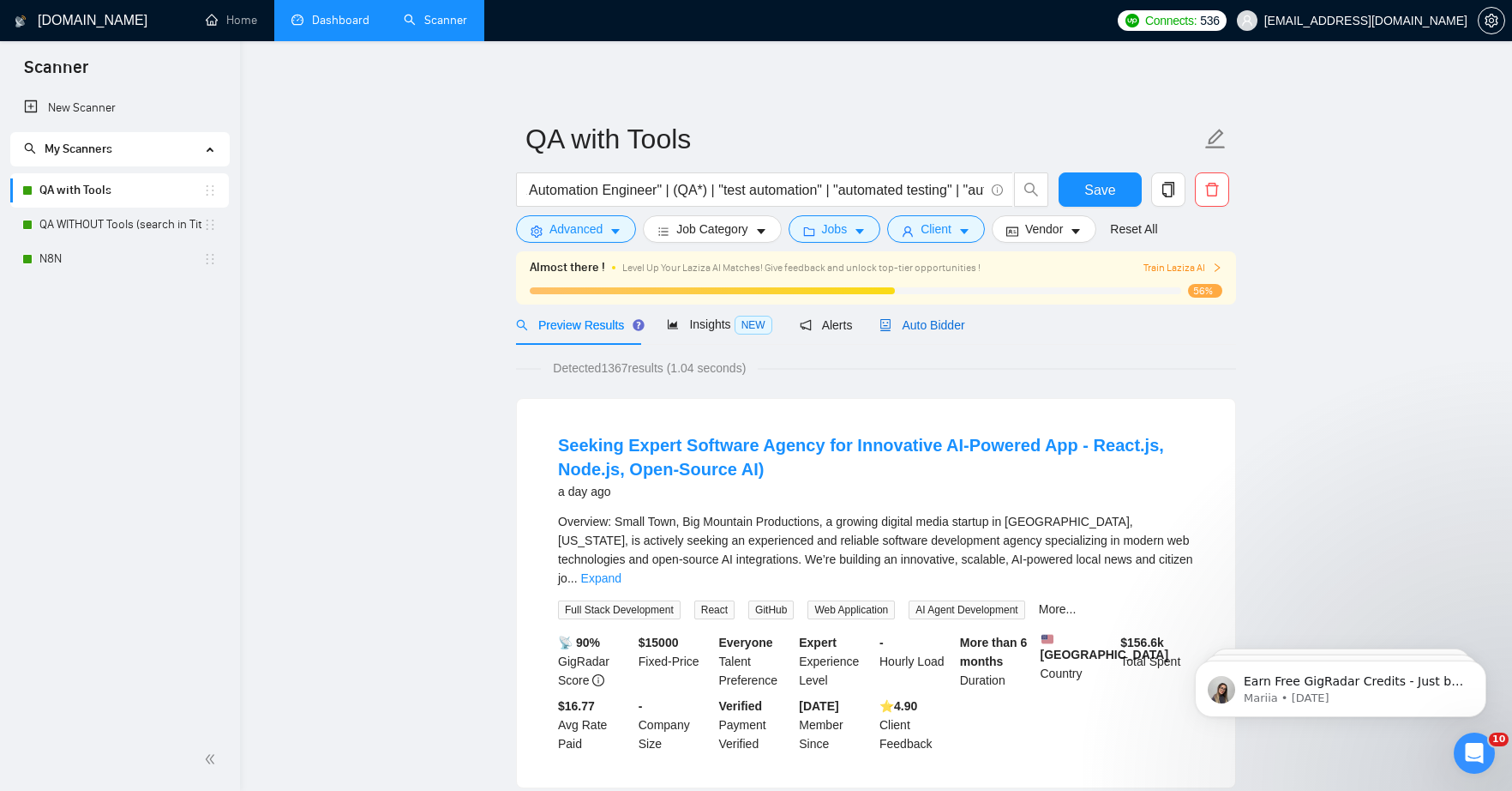
click at [947, 324] on span "Auto Bidder" at bounding box center [921, 324] width 84 height 13
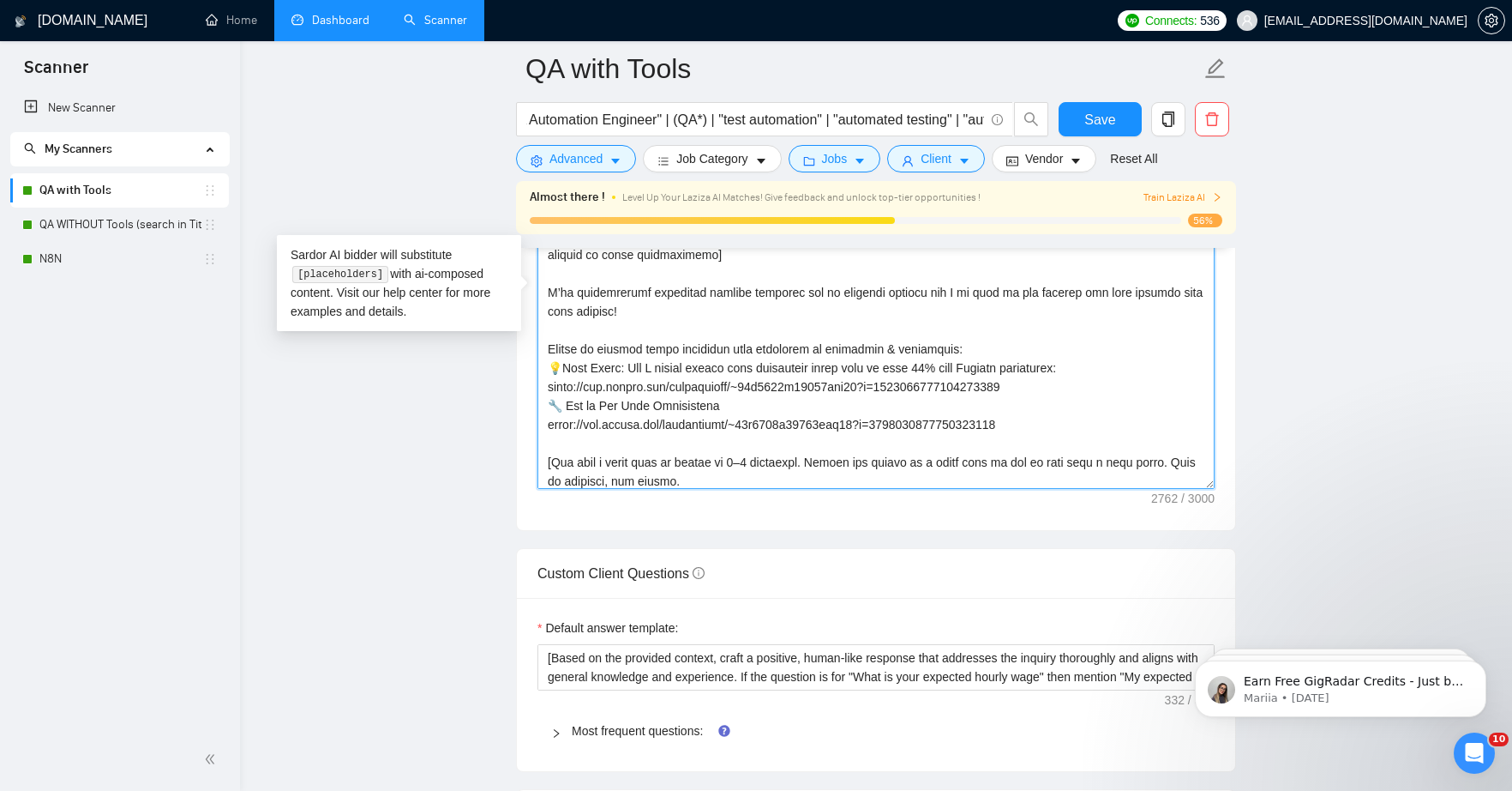
scroll to position [262, 0]
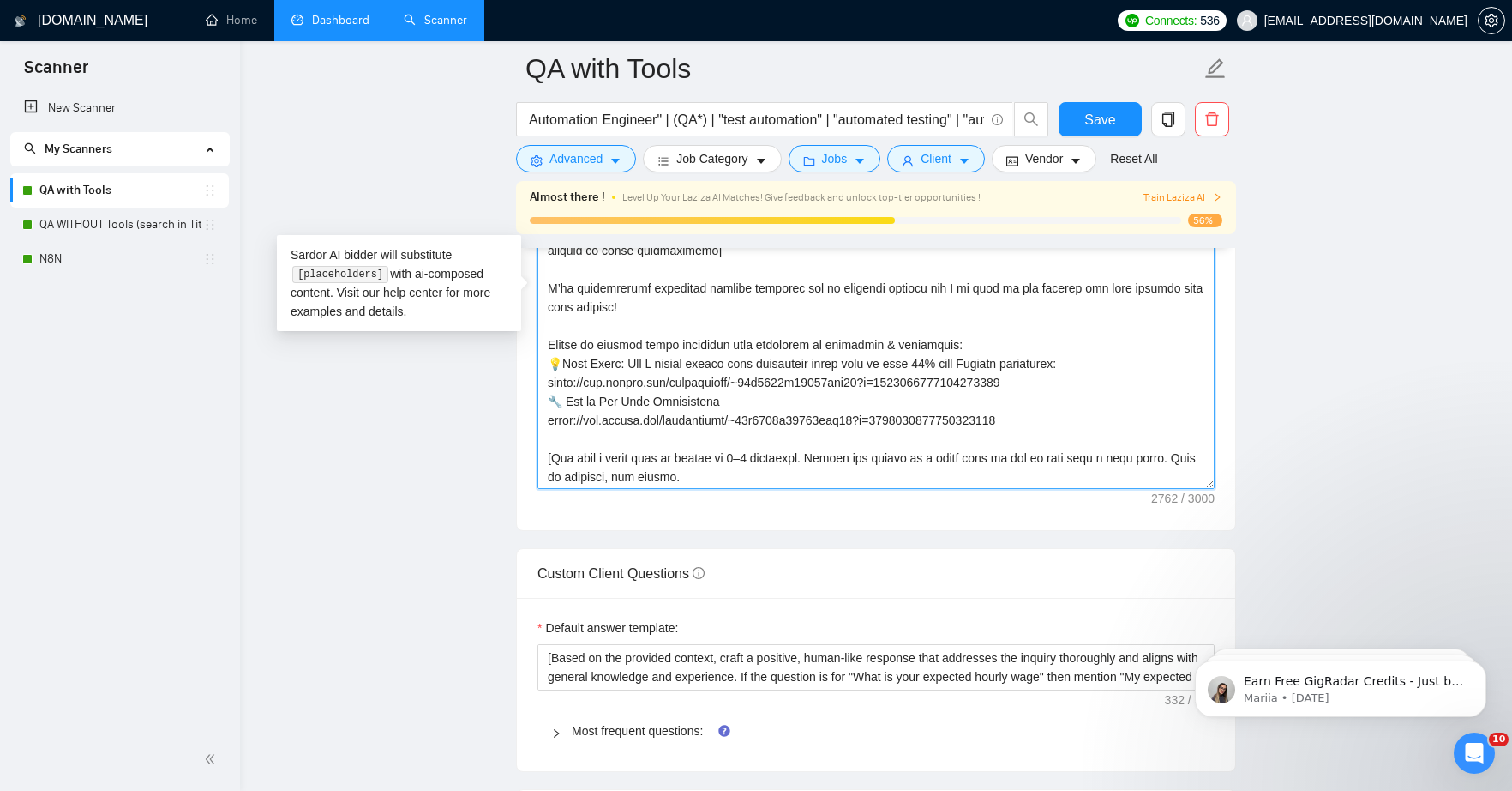
drag, startPoint x: 550, startPoint y: 364, endPoint x: 652, endPoint y: 430, distance: 121.5
click at [652, 430] on textarea "Cover letter template:" at bounding box center [876, 296] width 677 height 386
